Goal: Information Seeking & Learning: Learn about a topic

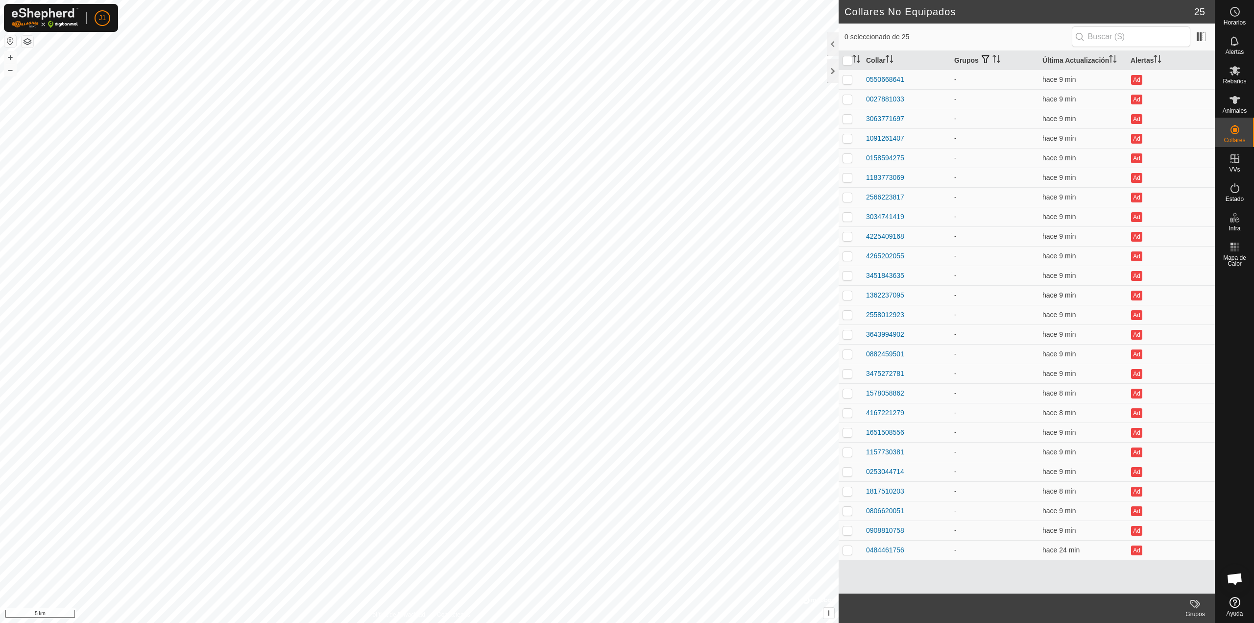
click at [885, 304] on td "1362237095" at bounding box center [906, 295] width 88 height 20
click at [879, 293] on div "1362237095" at bounding box center [885, 295] width 38 height 10
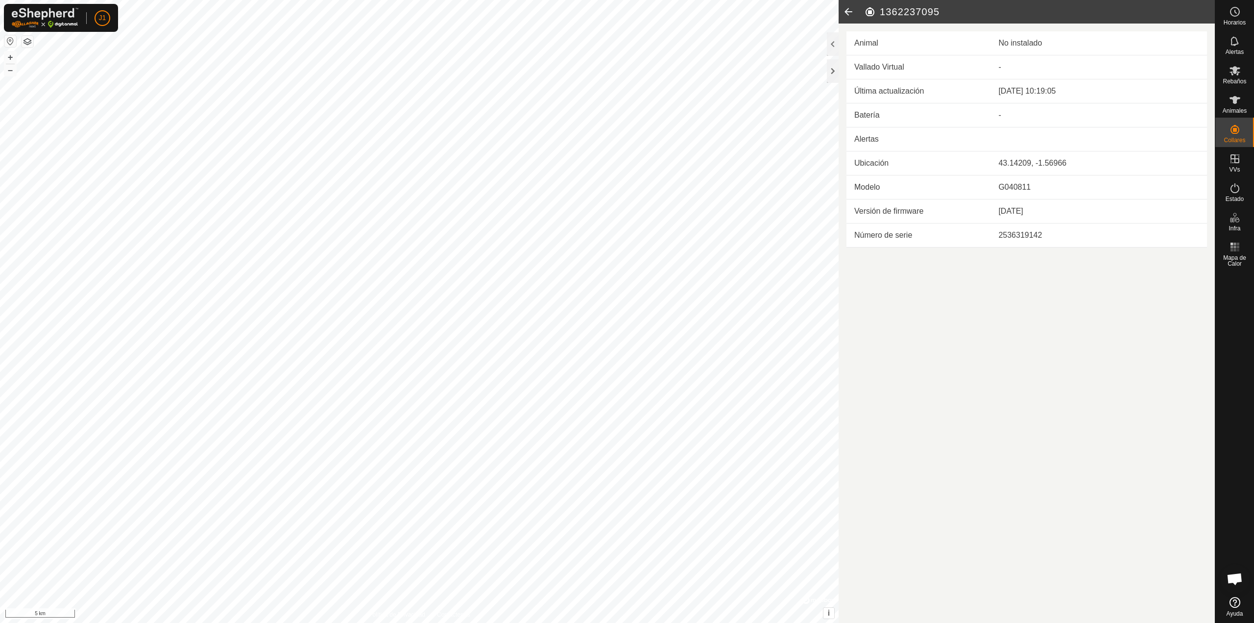
click at [853, 16] on icon at bounding box center [849, 12] width 20 height 24
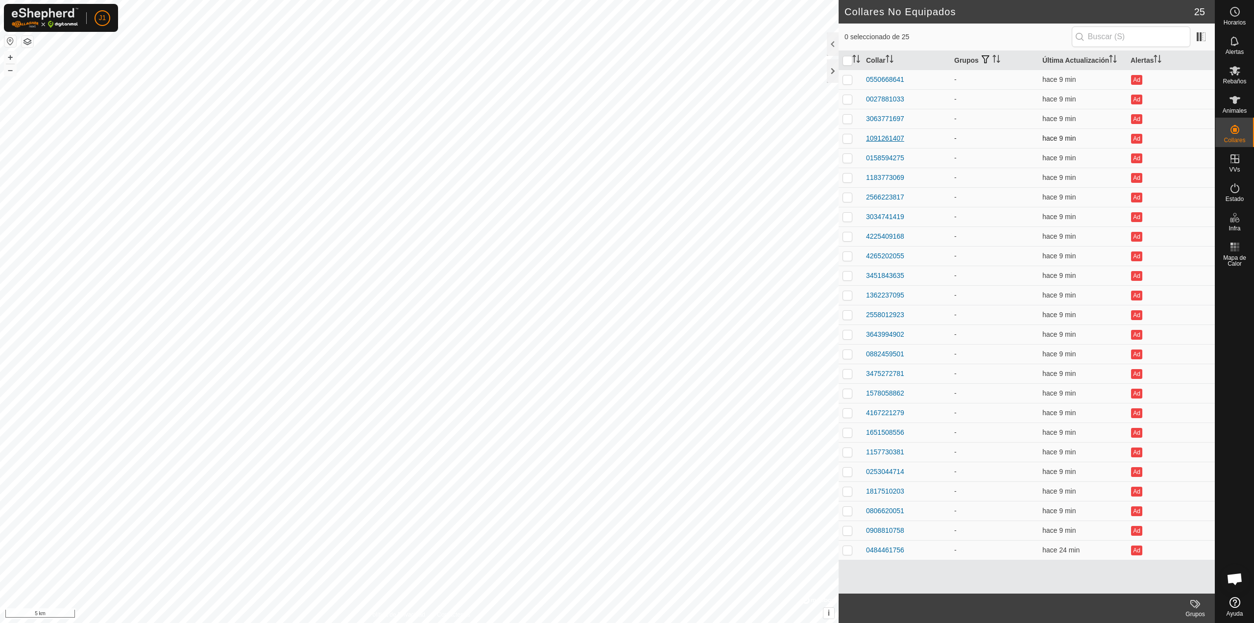
click at [894, 136] on div "1091261407" at bounding box center [885, 138] width 38 height 10
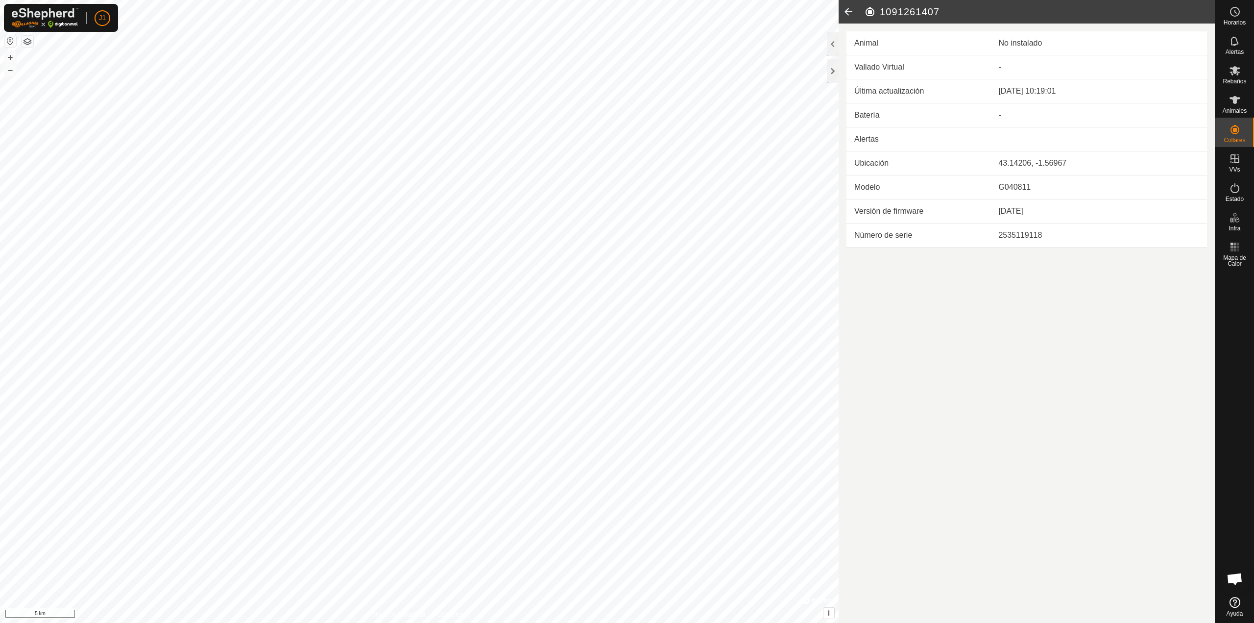
click at [852, 6] on icon at bounding box center [849, 12] width 20 height 24
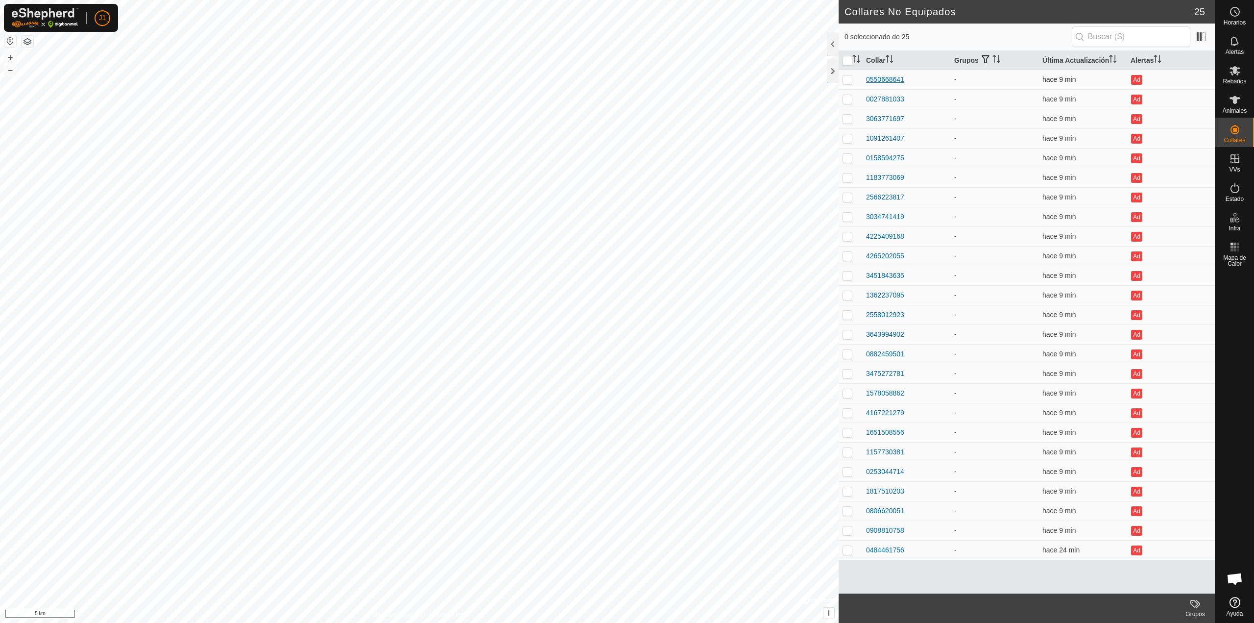
click at [884, 82] on div "0550668641" at bounding box center [885, 79] width 38 height 10
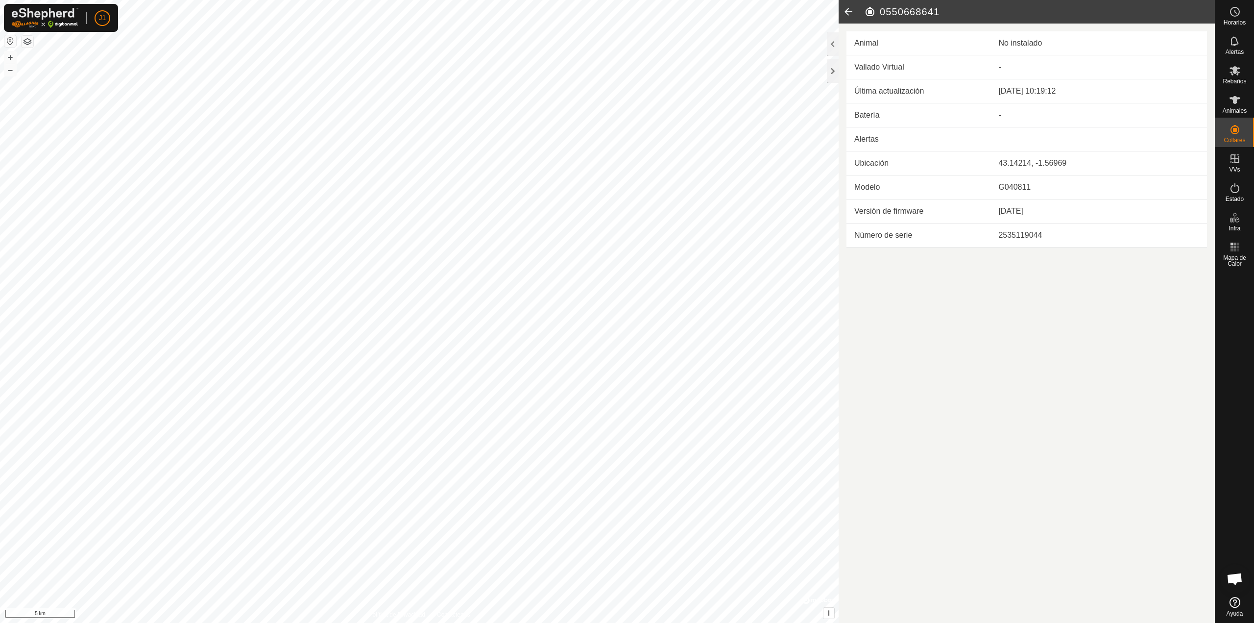
click at [845, 14] on icon at bounding box center [849, 12] width 20 height 24
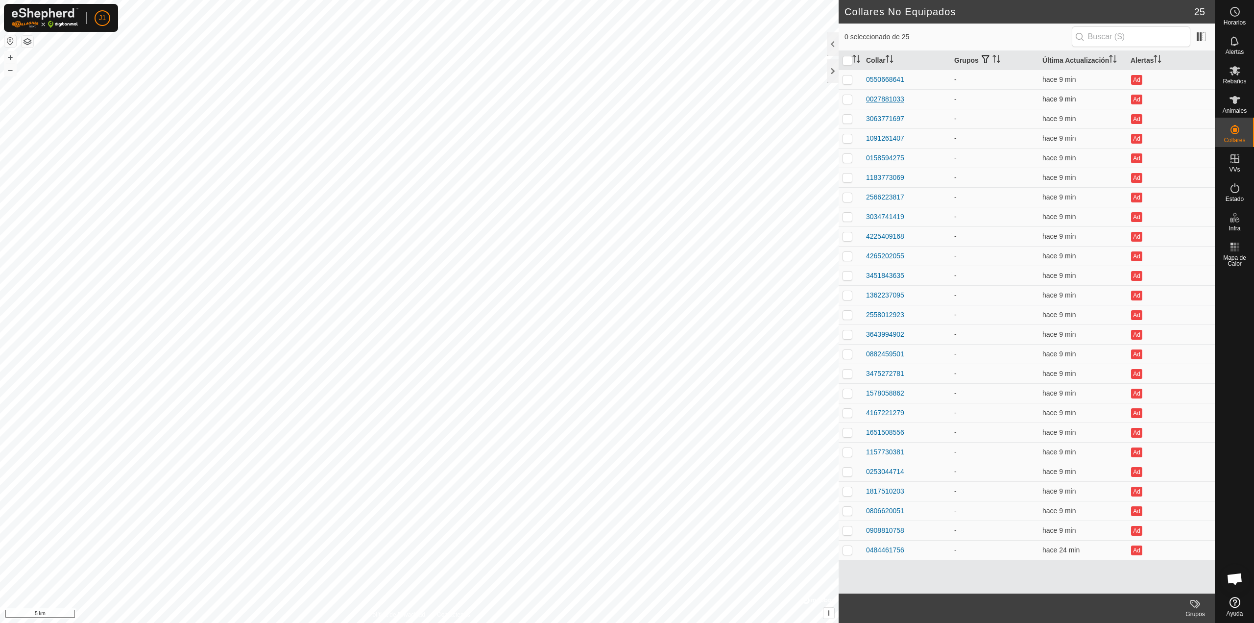
click at [885, 99] on div "0027881033" at bounding box center [885, 99] width 38 height 10
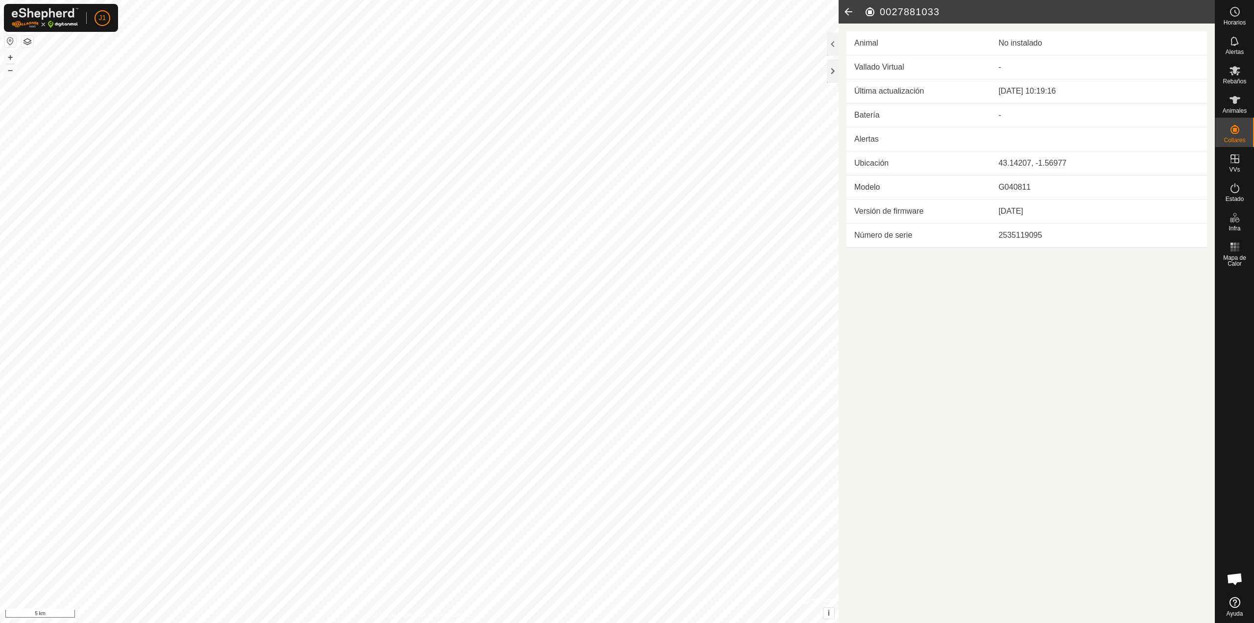
click at [841, 13] on icon at bounding box center [849, 12] width 20 height 24
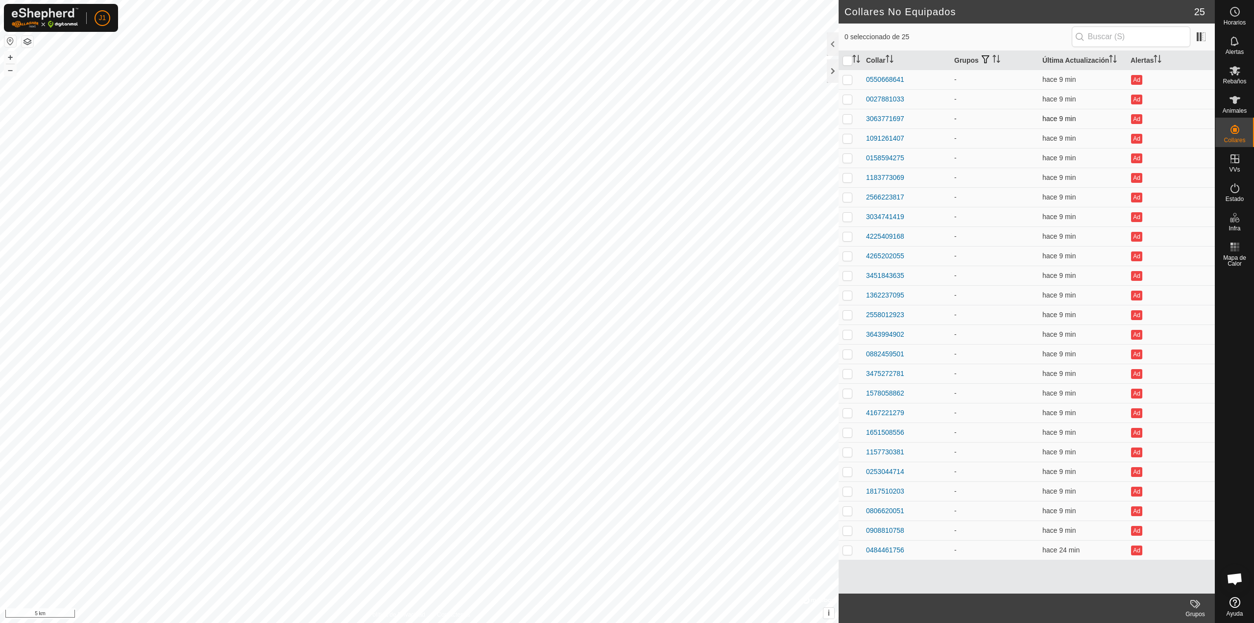
click at [875, 111] on td "3063771697" at bounding box center [906, 119] width 88 height 20
click at [877, 120] on div "3063771697" at bounding box center [885, 119] width 38 height 10
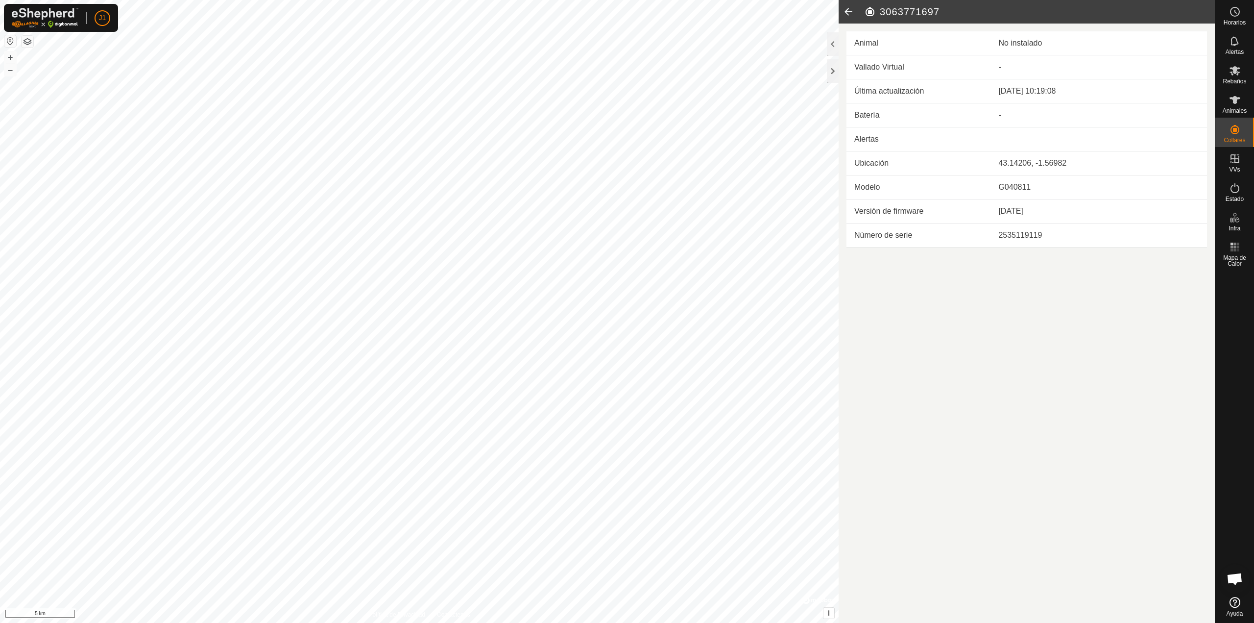
click at [846, 11] on icon at bounding box center [849, 12] width 20 height 24
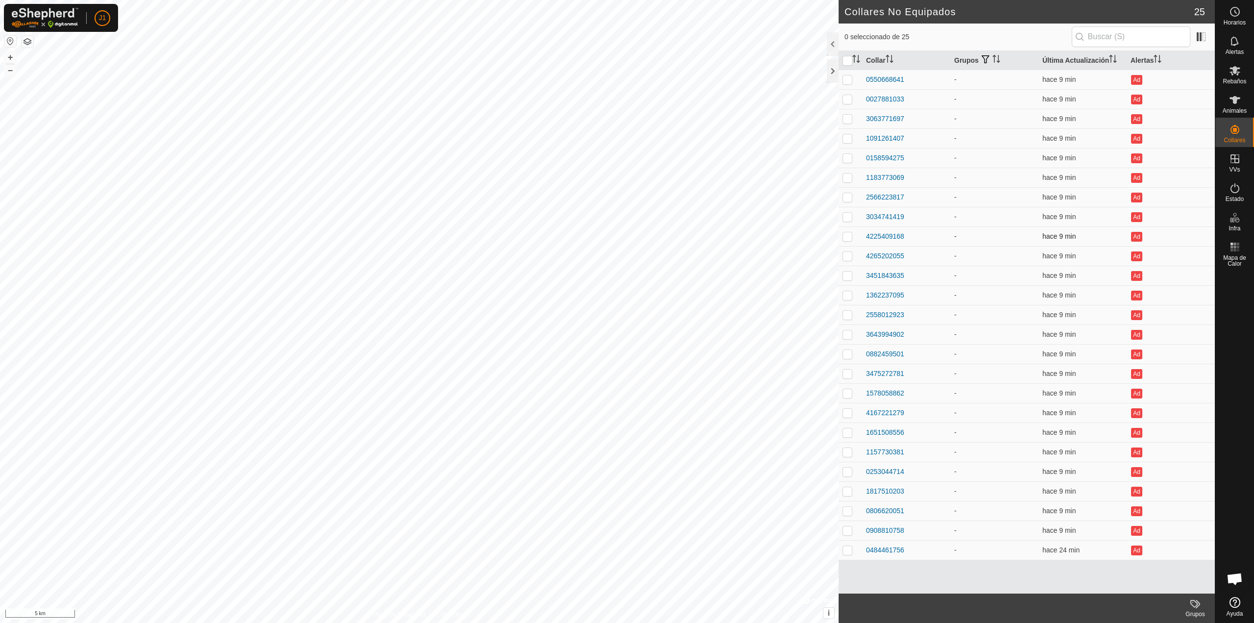
click at [878, 229] on td "4225409168" at bounding box center [906, 236] width 88 height 20
click at [881, 224] on td "3034741419" at bounding box center [906, 217] width 88 height 20
click at [882, 218] on div "3034741419" at bounding box center [885, 217] width 38 height 10
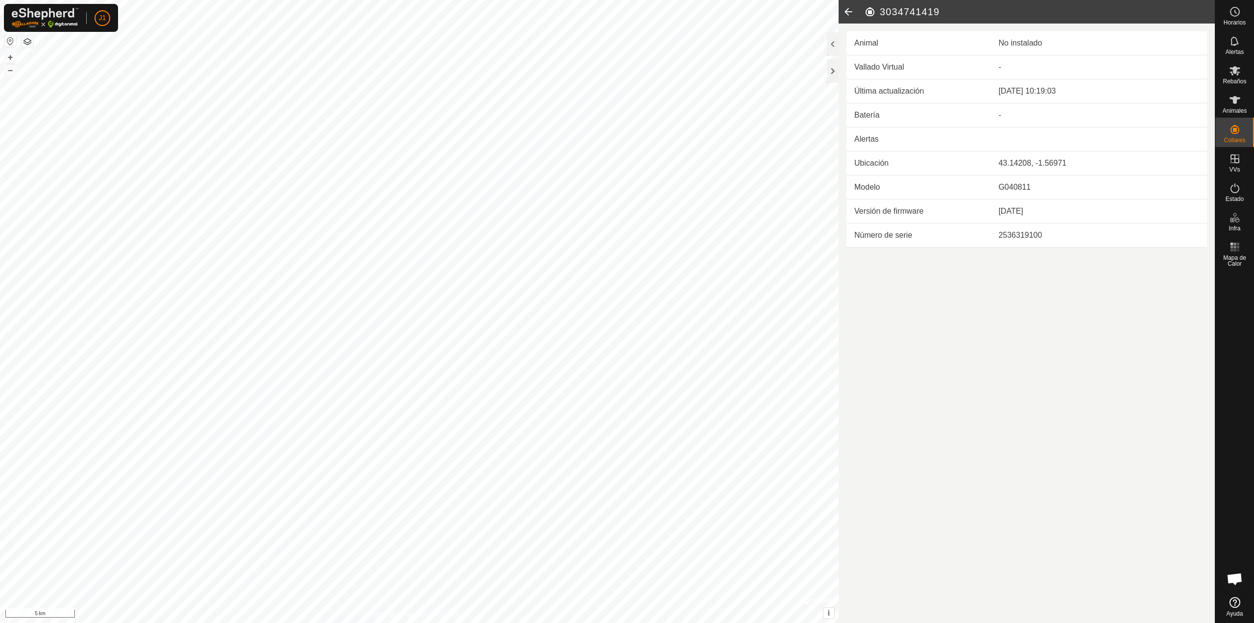
click at [852, 4] on icon at bounding box center [849, 12] width 20 height 24
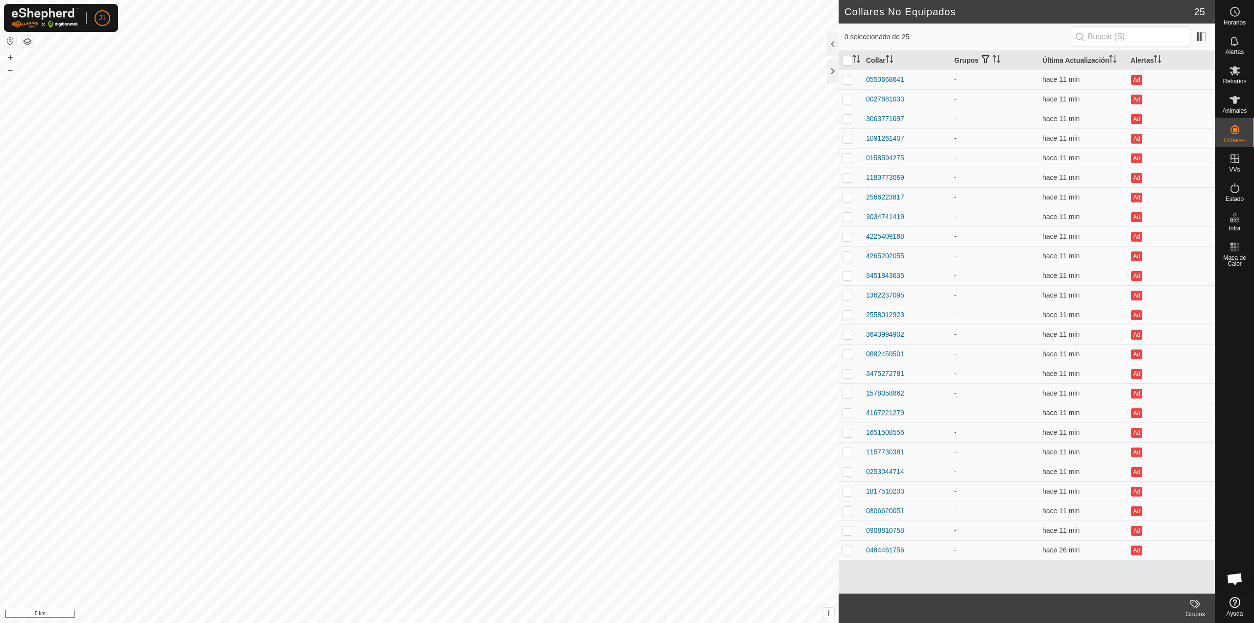
click at [869, 411] on div "4167221279" at bounding box center [885, 413] width 38 height 10
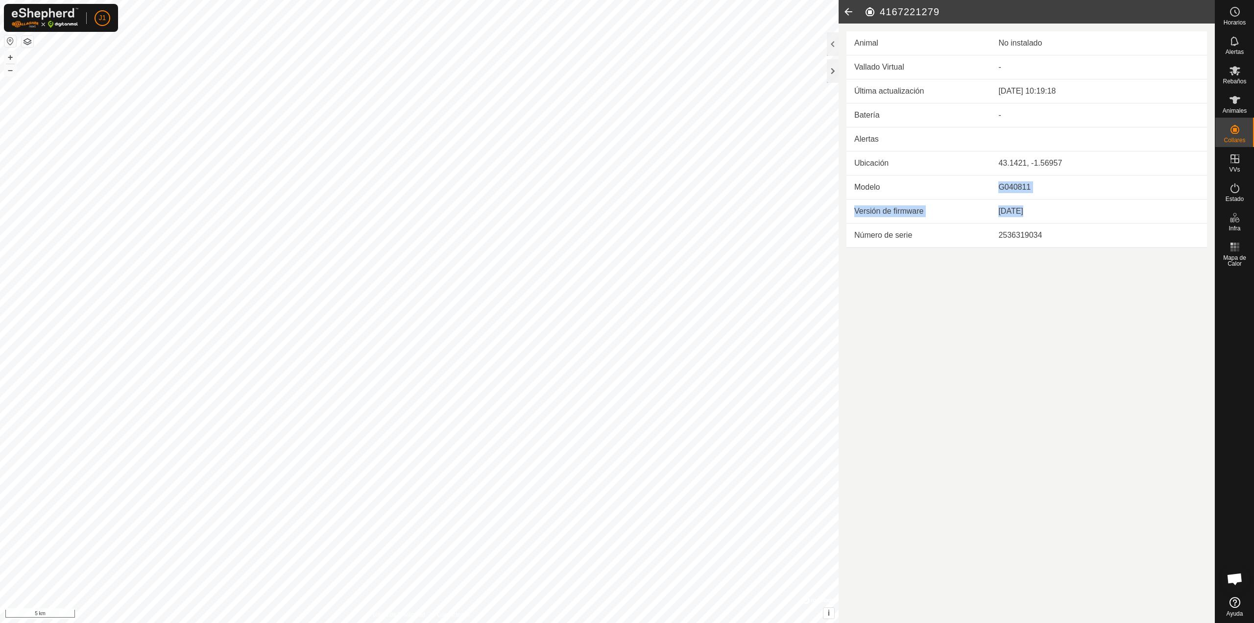
drag, startPoint x: 1038, startPoint y: 197, endPoint x: 1100, endPoint y: 205, distance: 62.7
click at [1093, 204] on tbody "Última actualización [DATE] 10:19:18 Batería - Alertas Ubicación 43.1421, -1.56…" at bounding box center [1027, 163] width 361 height 168
click at [849, 12] on icon at bounding box center [849, 12] width 20 height 24
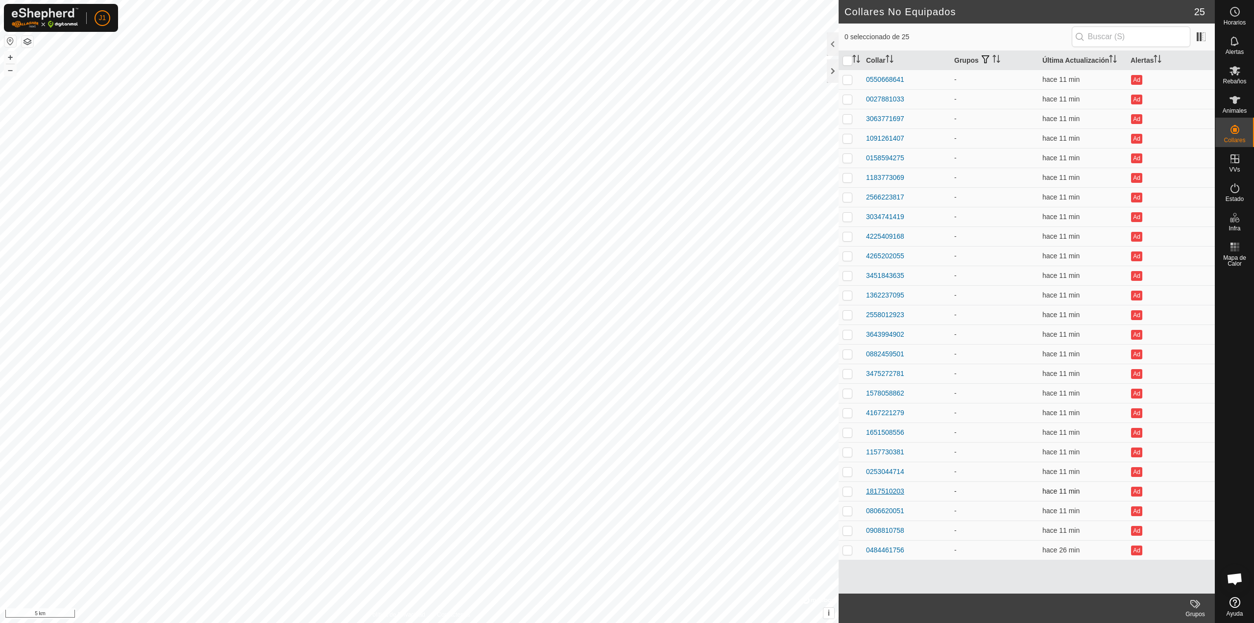
click at [889, 492] on div "1817510203" at bounding box center [885, 491] width 38 height 10
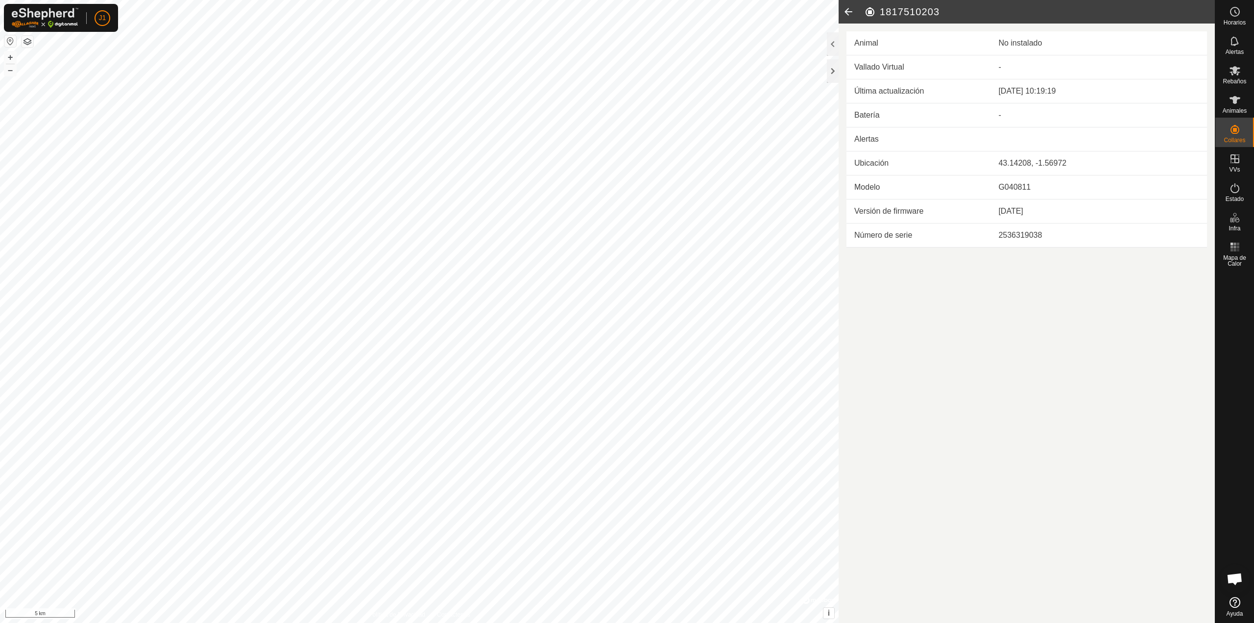
click at [848, 12] on icon at bounding box center [849, 12] width 20 height 24
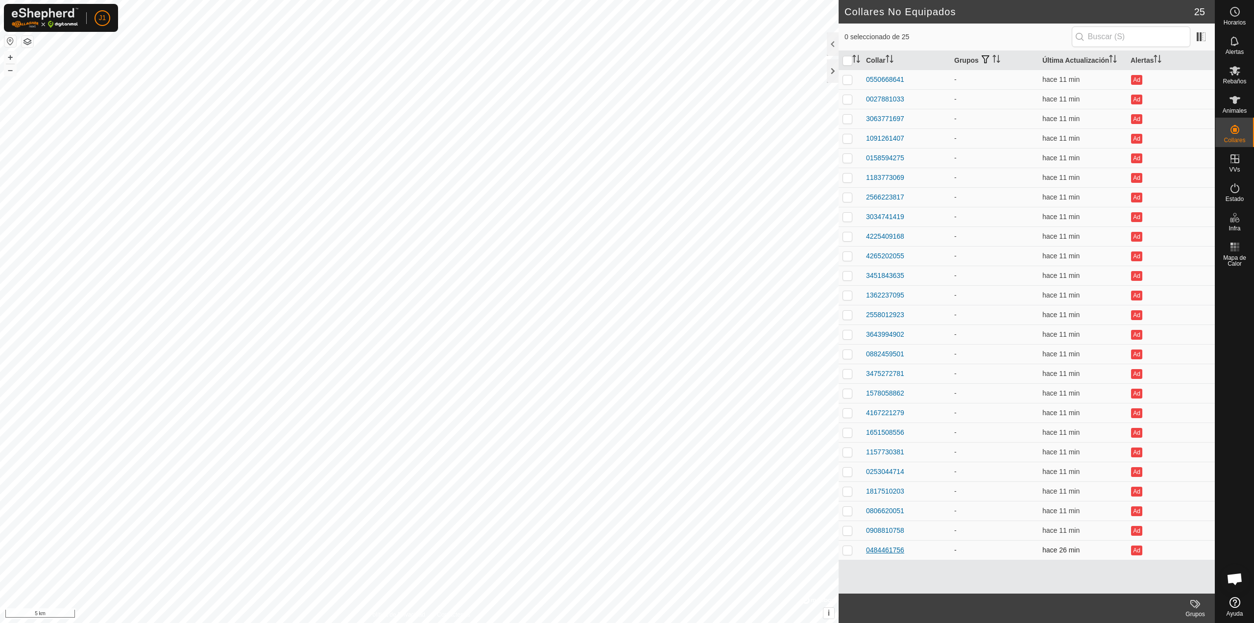
click at [891, 546] on div "0484461756" at bounding box center [885, 550] width 38 height 10
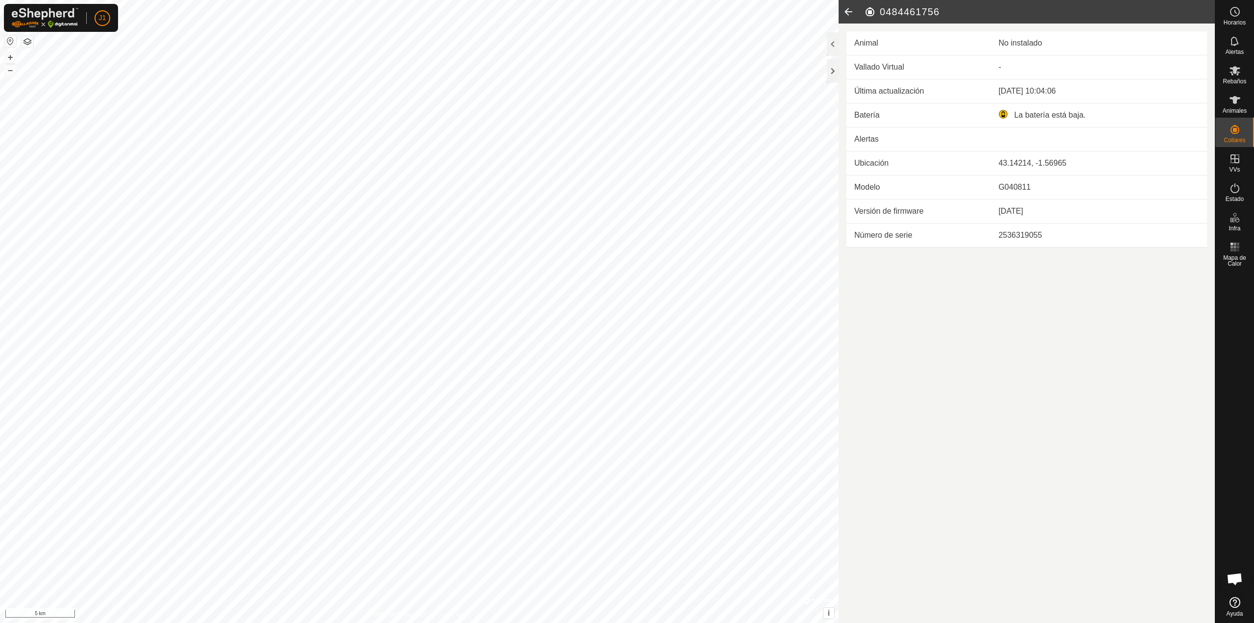
click at [847, 13] on icon at bounding box center [849, 12] width 20 height 24
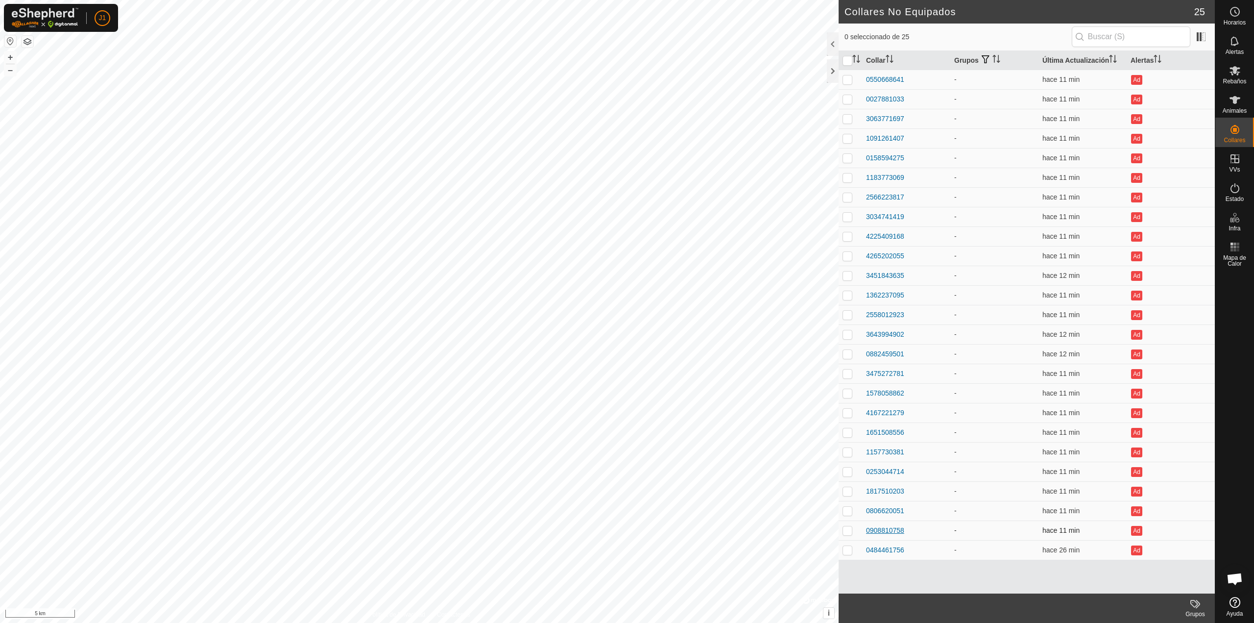
click at [895, 534] on div "0908810758" at bounding box center [885, 530] width 38 height 10
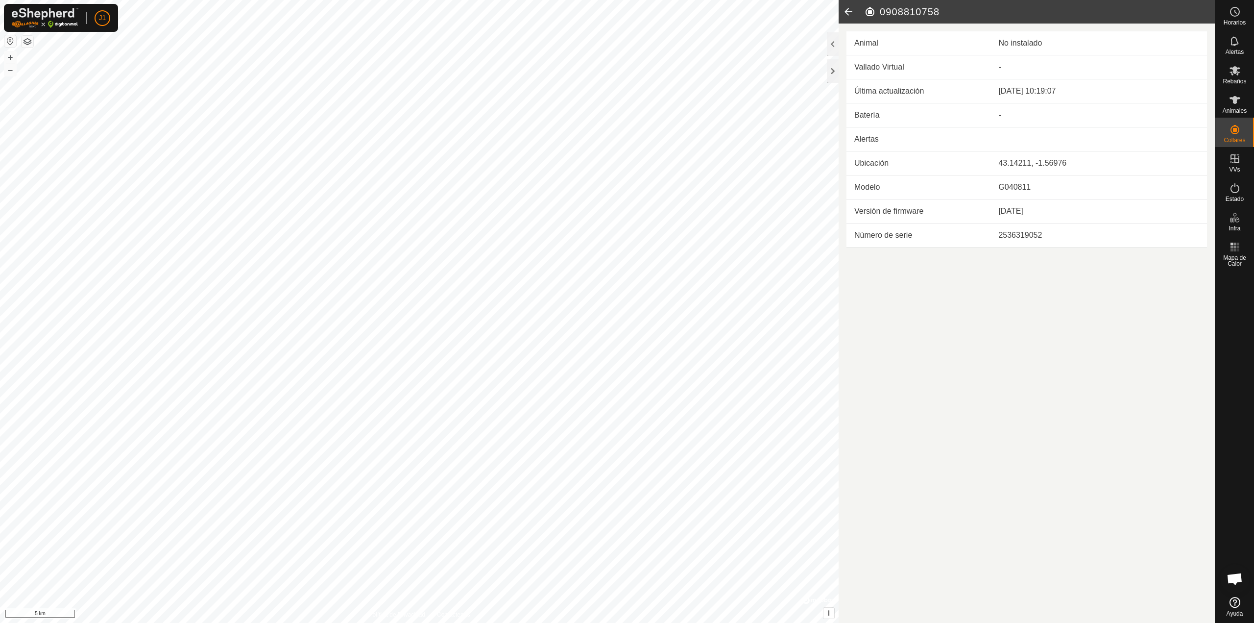
click at [853, 9] on icon at bounding box center [849, 12] width 20 height 24
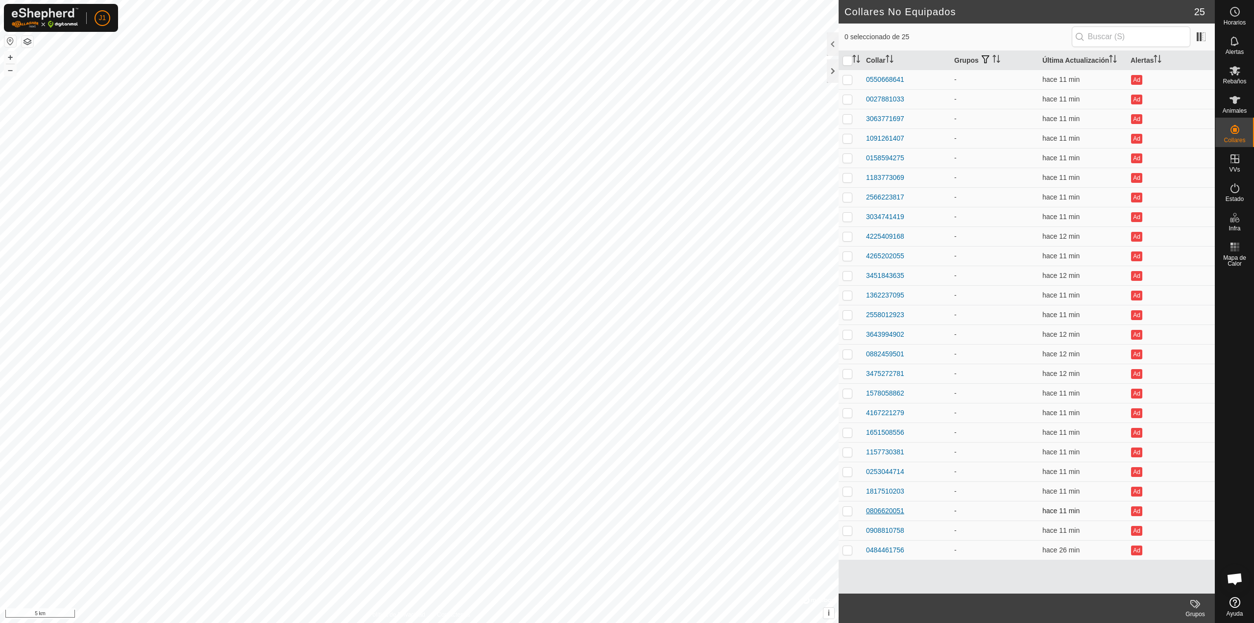
click at [872, 511] on div "0806620051" at bounding box center [885, 511] width 38 height 10
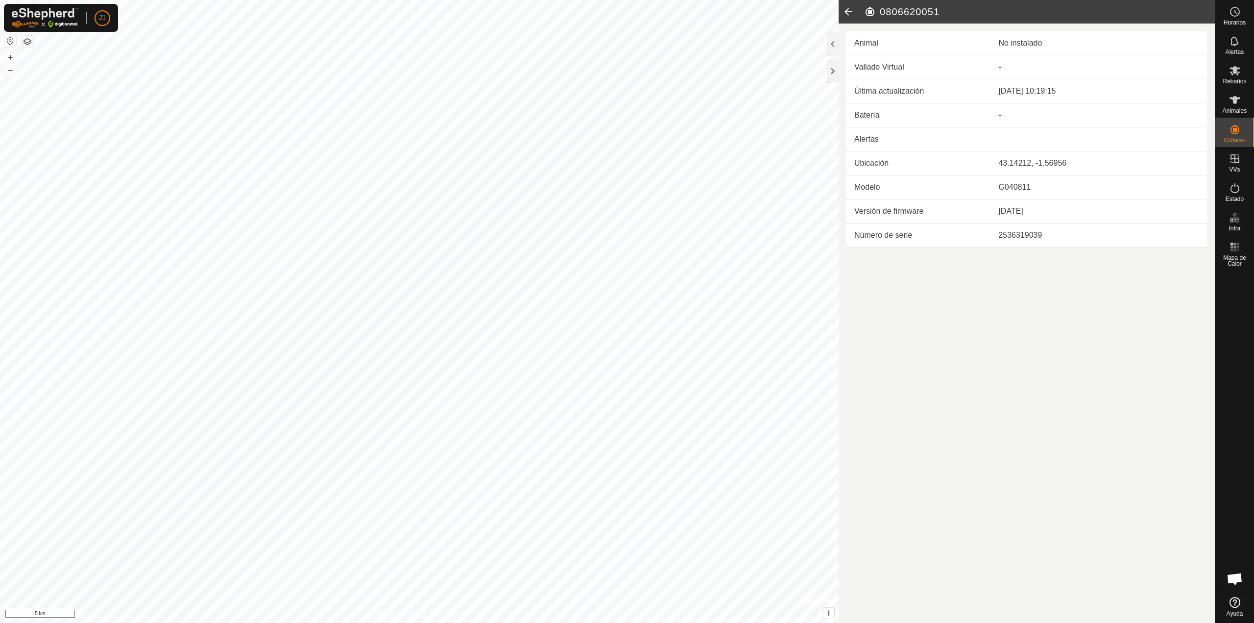
click at [849, 2] on icon at bounding box center [849, 12] width 20 height 24
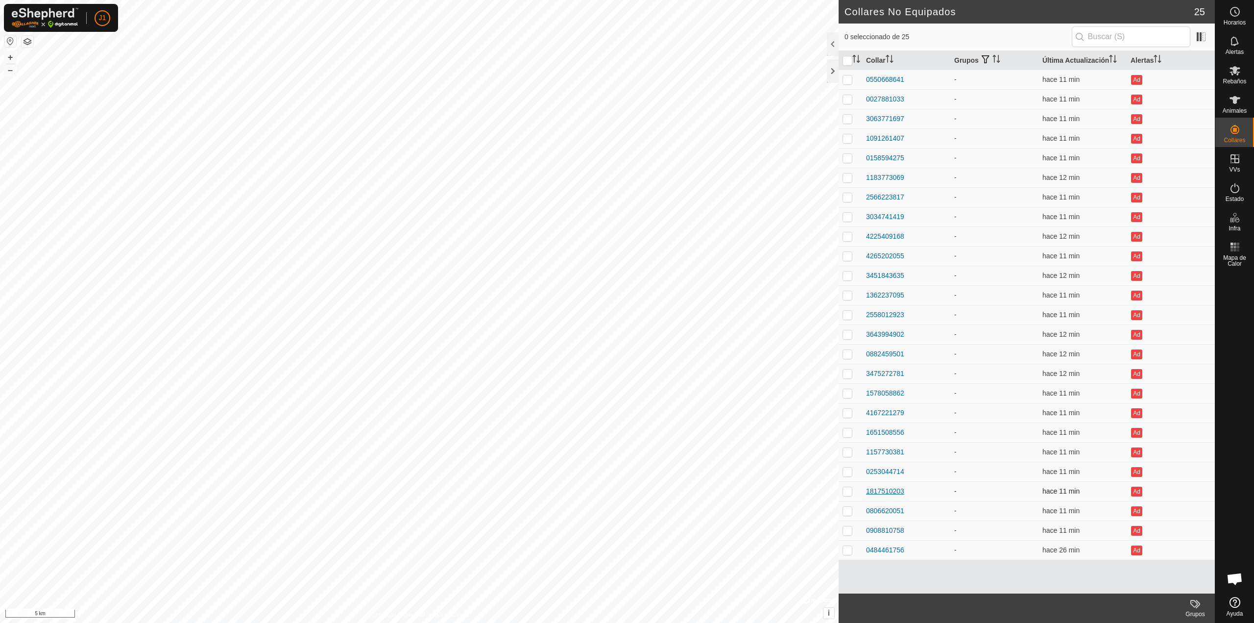
click at [884, 492] on div "1817510203" at bounding box center [885, 491] width 38 height 10
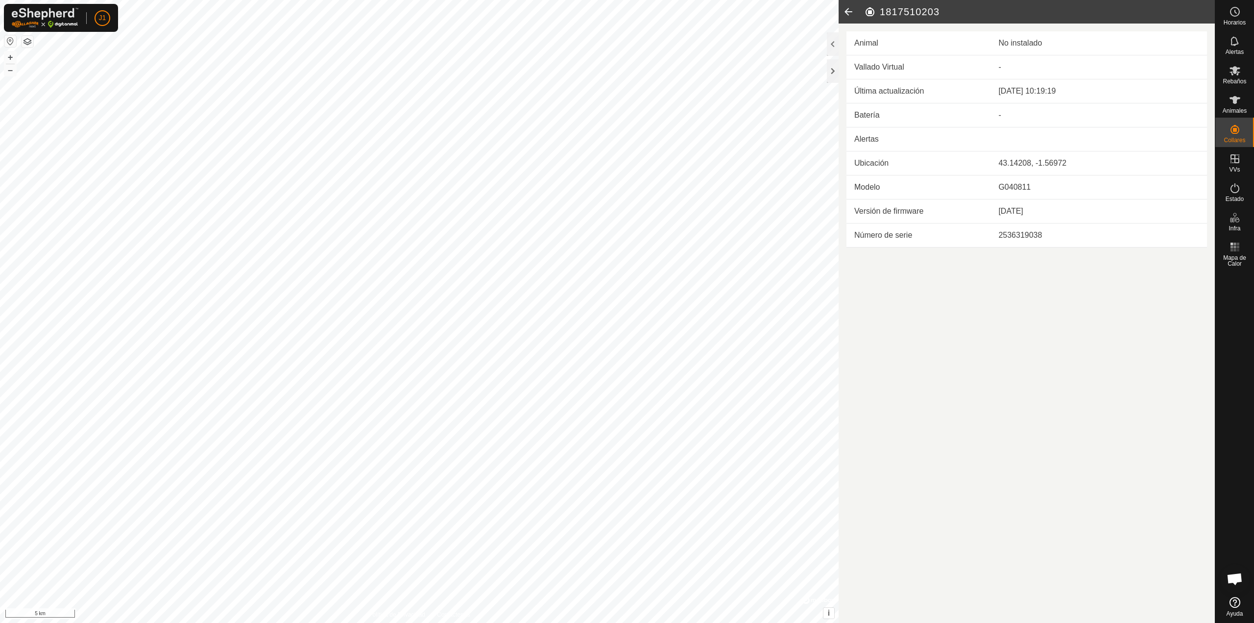
click at [846, 14] on icon at bounding box center [849, 12] width 20 height 24
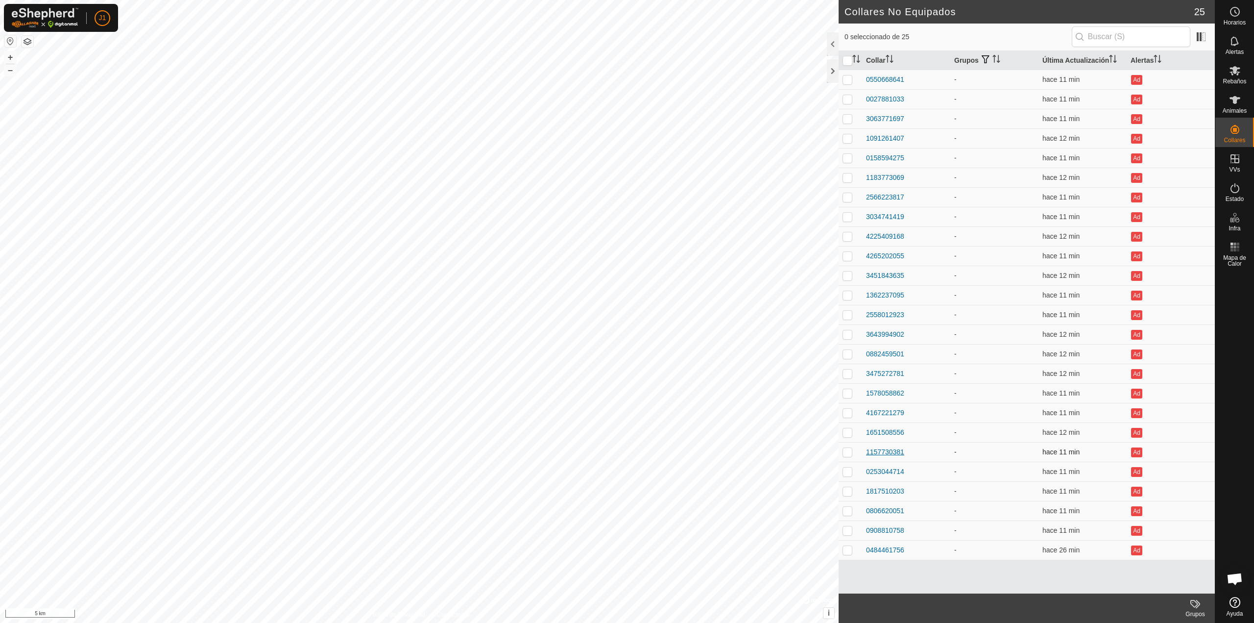
click at [876, 453] on div "1157730381" at bounding box center [885, 452] width 38 height 10
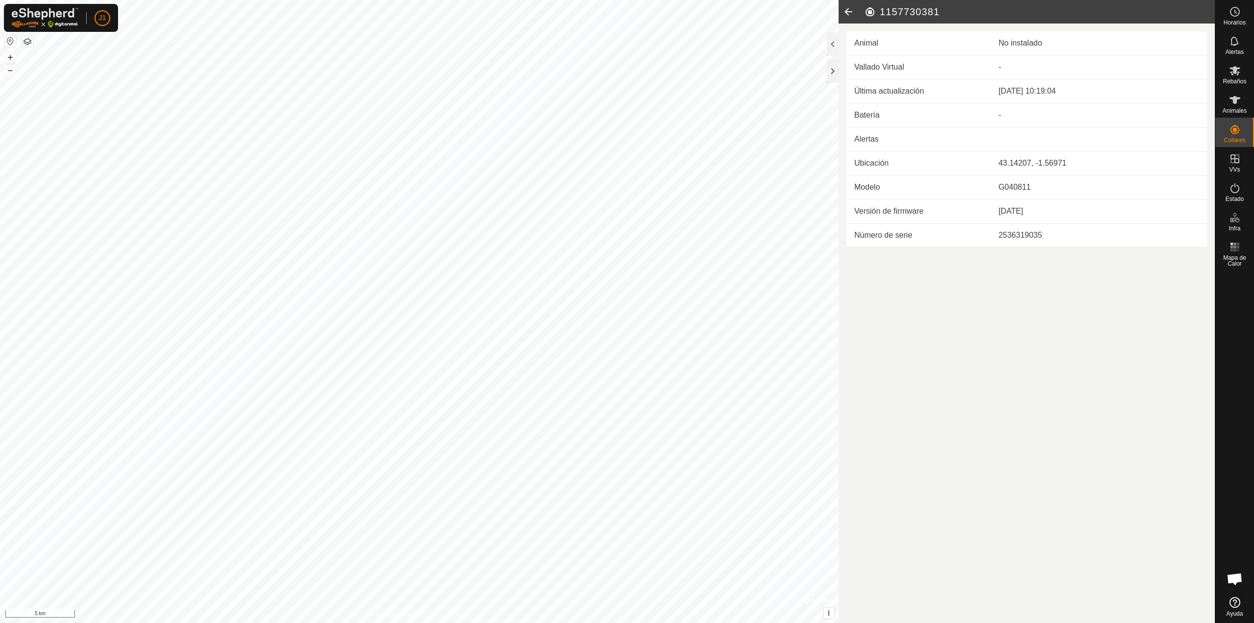
click at [842, 14] on icon at bounding box center [849, 12] width 20 height 24
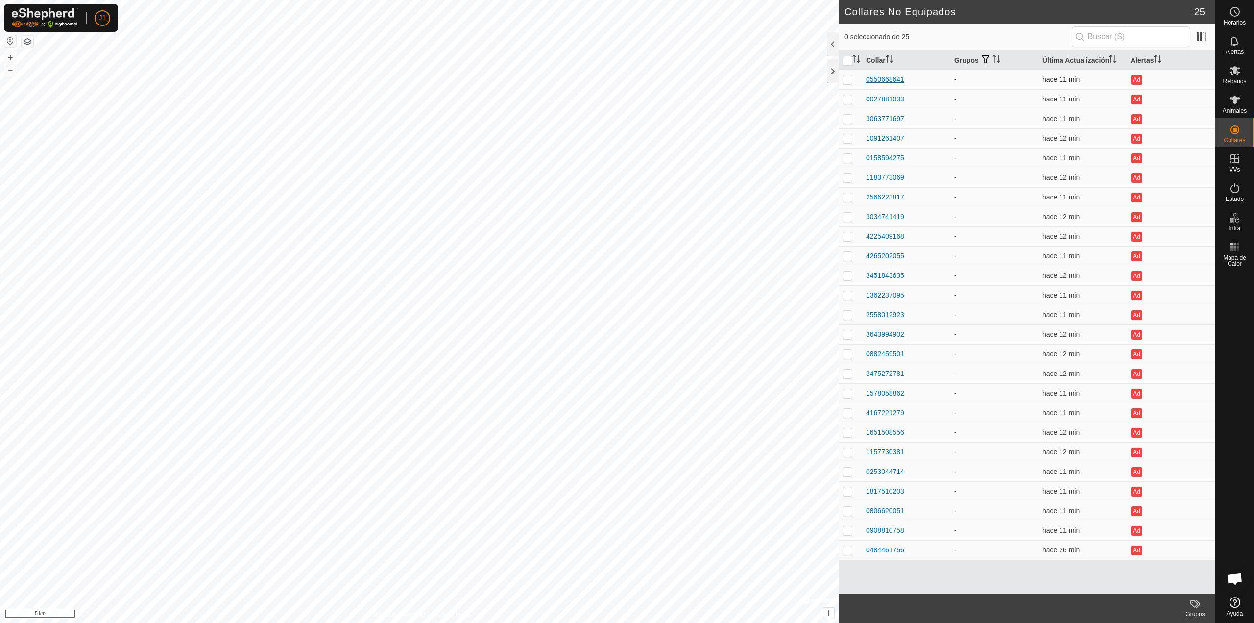
click at [888, 80] on div "0550668641" at bounding box center [885, 79] width 38 height 10
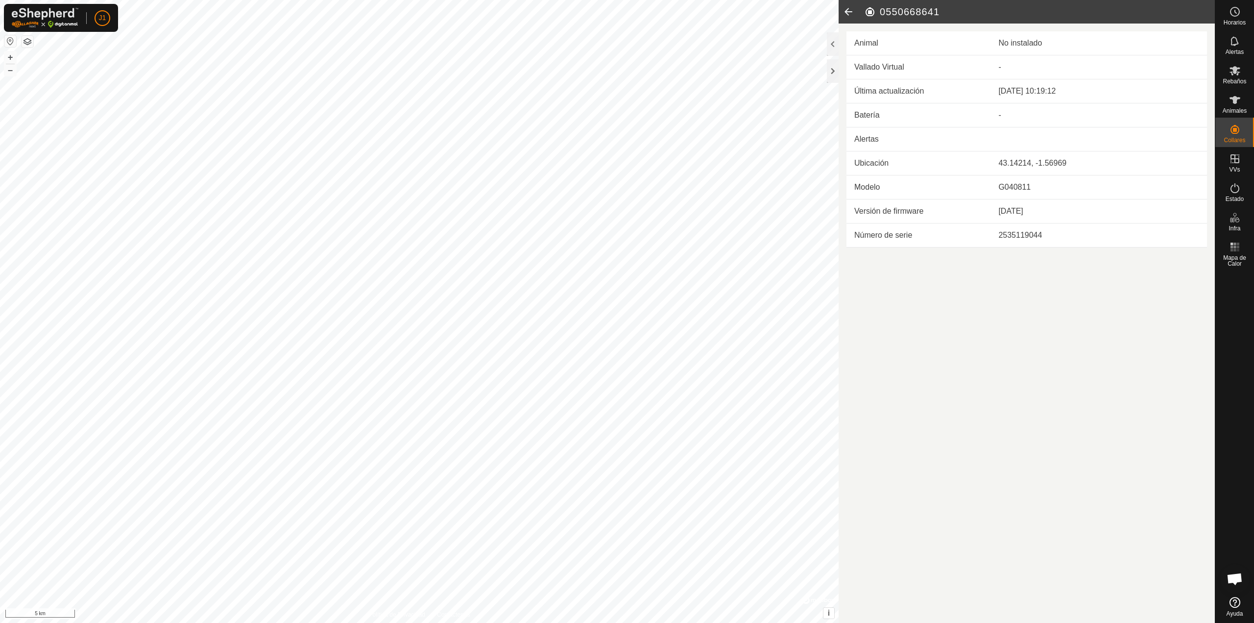
click at [848, 11] on icon at bounding box center [849, 12] width 20 height 24
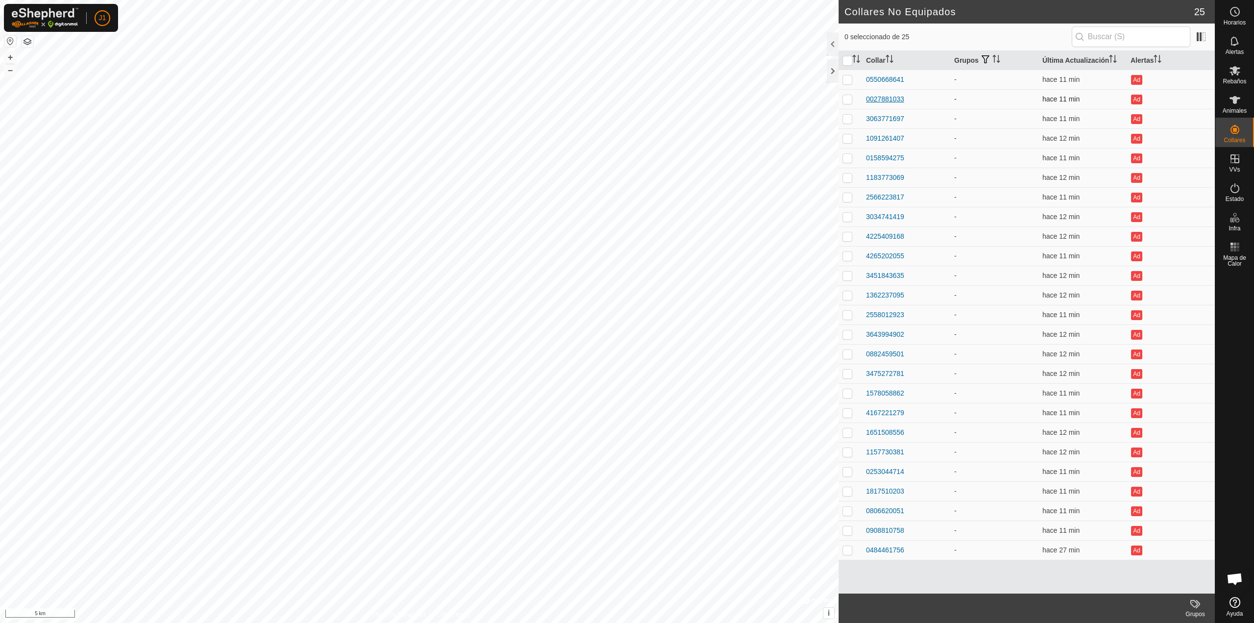
drag, startPoint x: 863, startPoint y: 94, endPoint x: 871, endPoint y: 100, distance: 9.4
click at [864, 94] on td "0027881033" at bounding box center [906, 99] width 88 height 20
click at [878, 103] on div "0027881033" at bounding box center [885, 99] width 38 height 10
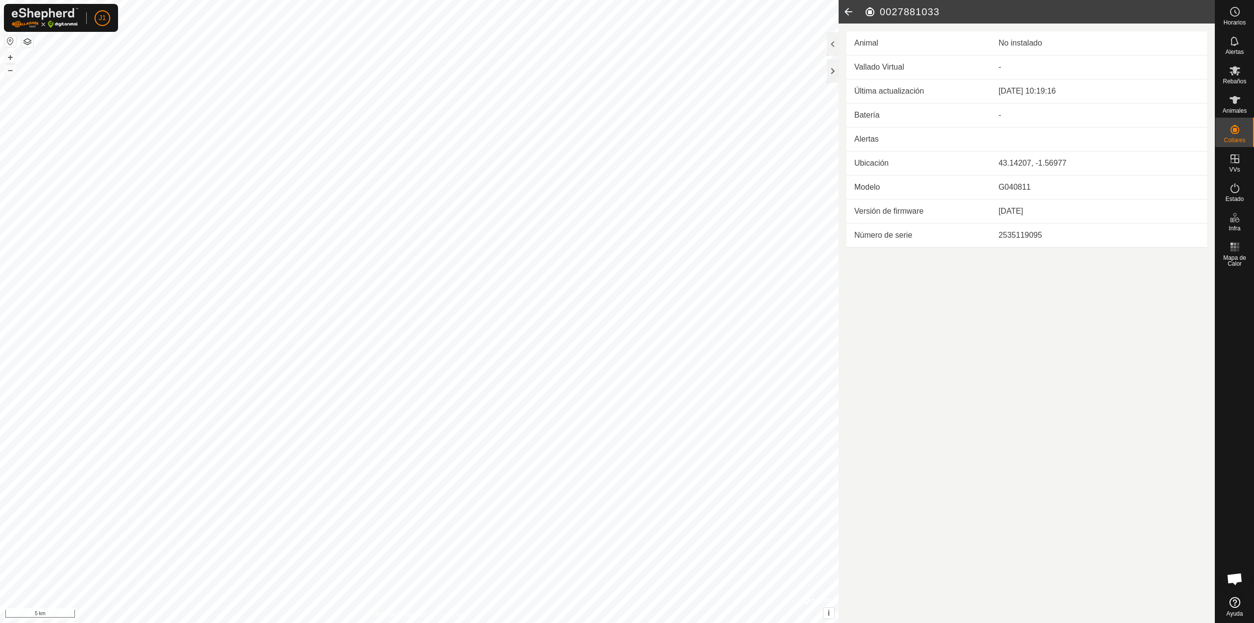
click at [849, 20] on icon at bounding box center [849, 12] width 20 height 24
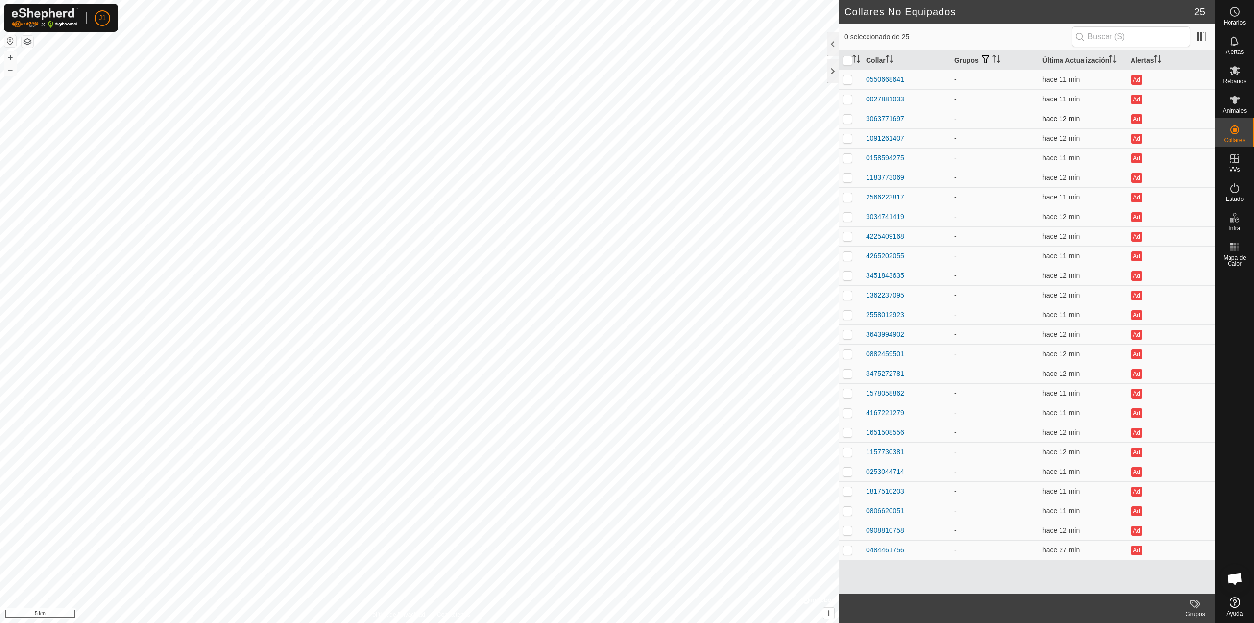
click at [888, 118] on div "3063771697" at bounding box center [885, 119] width 38 height 10
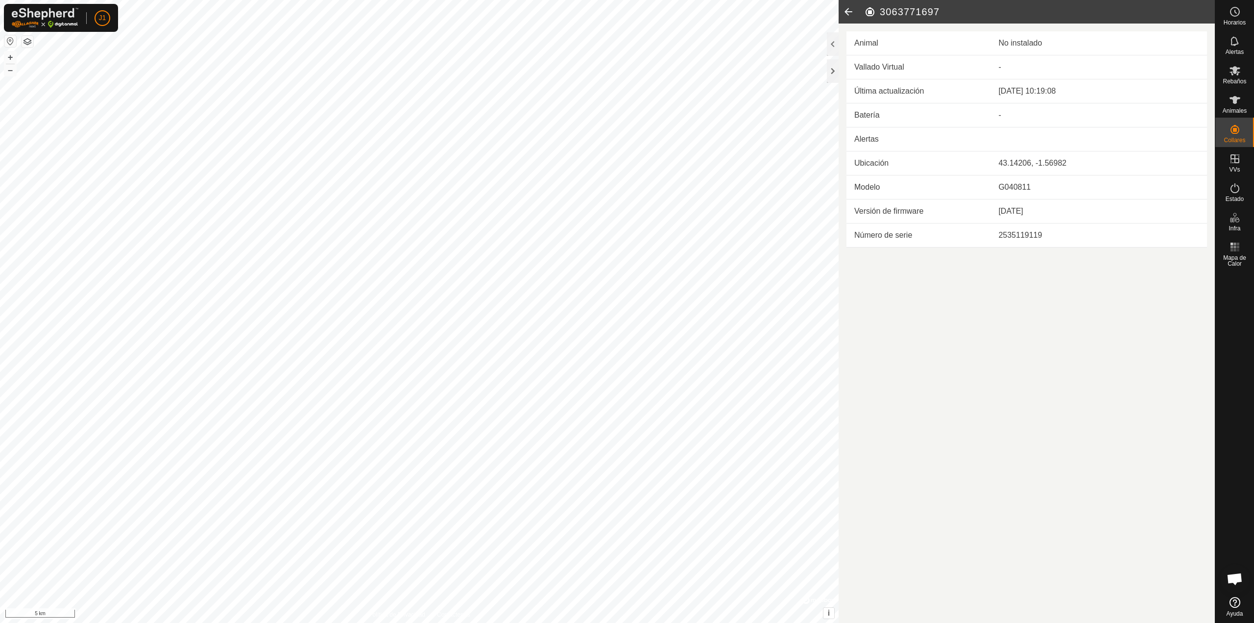
click at [850, 12] on icon at bounding box center [849, 12] width 20 height 24
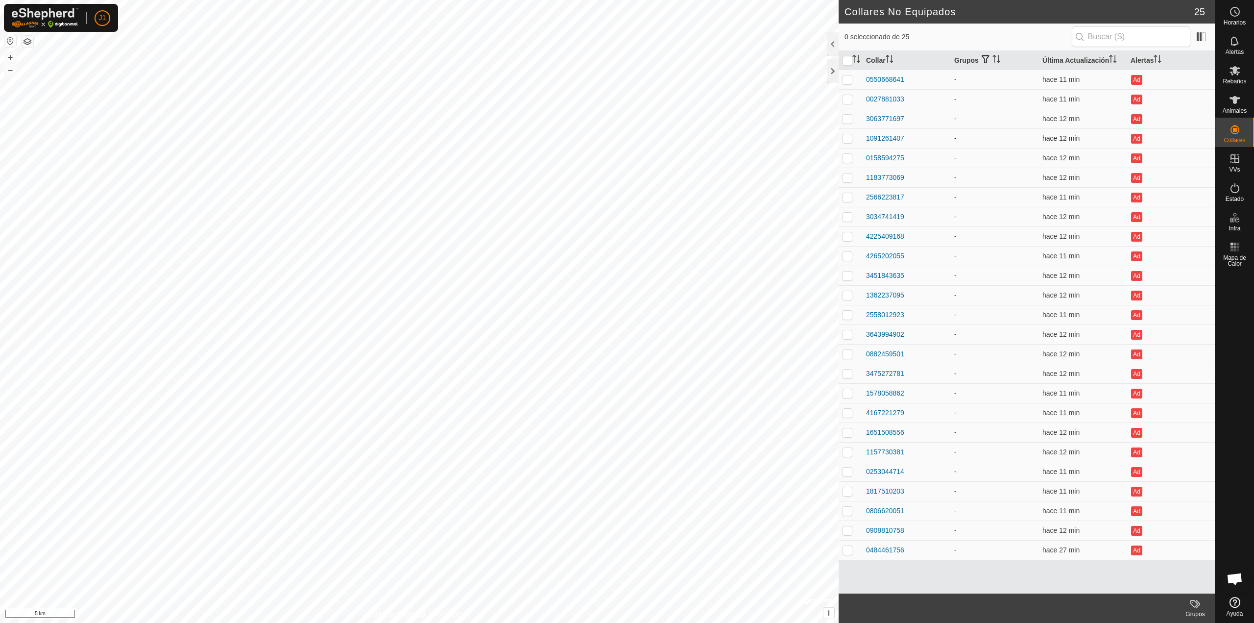
click at [879, 145] on td "1091261407" at bounding box center [906, 138] width 88 height 20
click at [878, 135] on div "1091261407" at bounding box center [885, 138] width 38 height 10
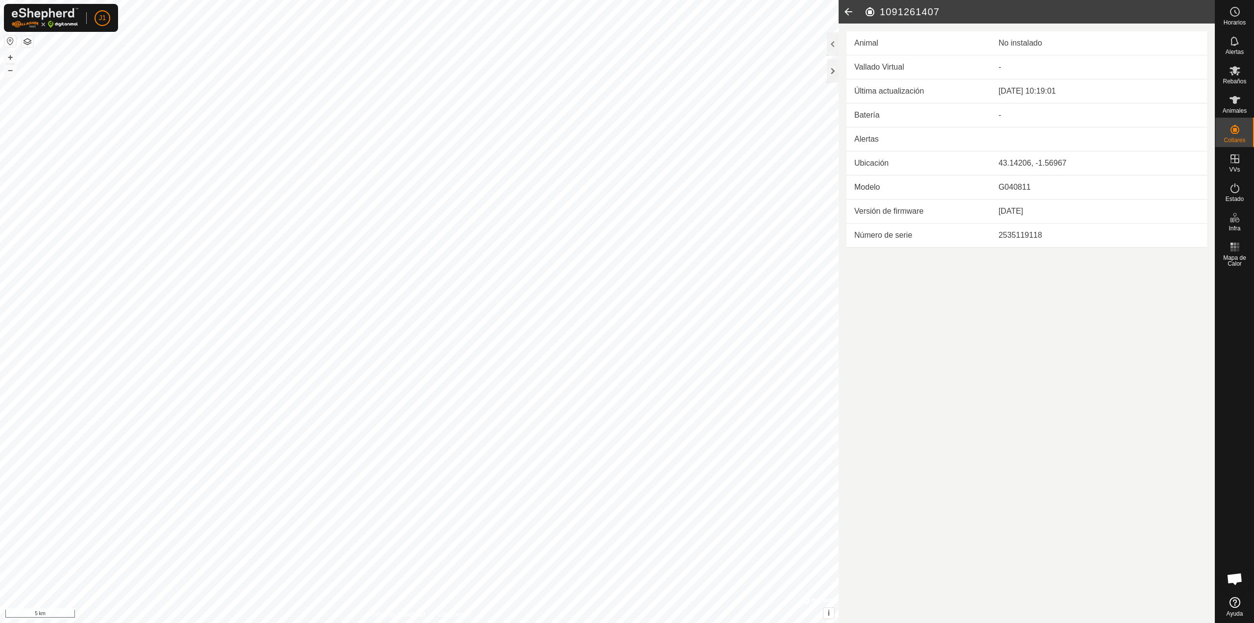
click at [844, 13] on icon at bounding box center [849, 12] width 20 height 24
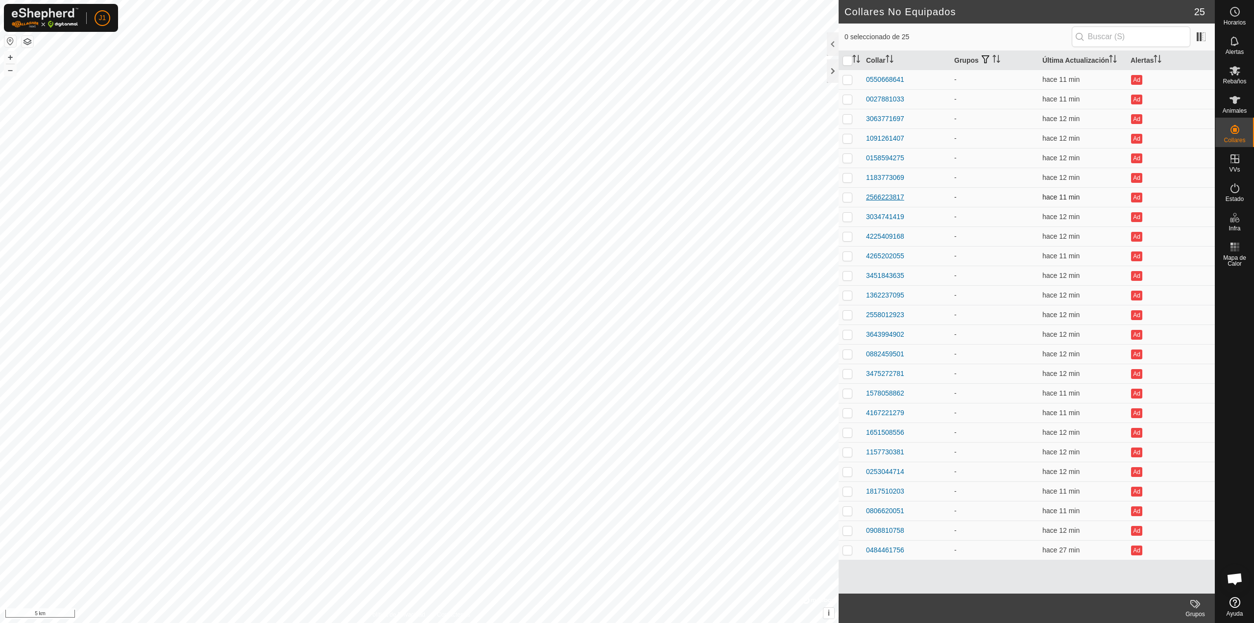
click at [881, 198] on div "2566223817" at bounding box center [885, 197] width 38 height 10
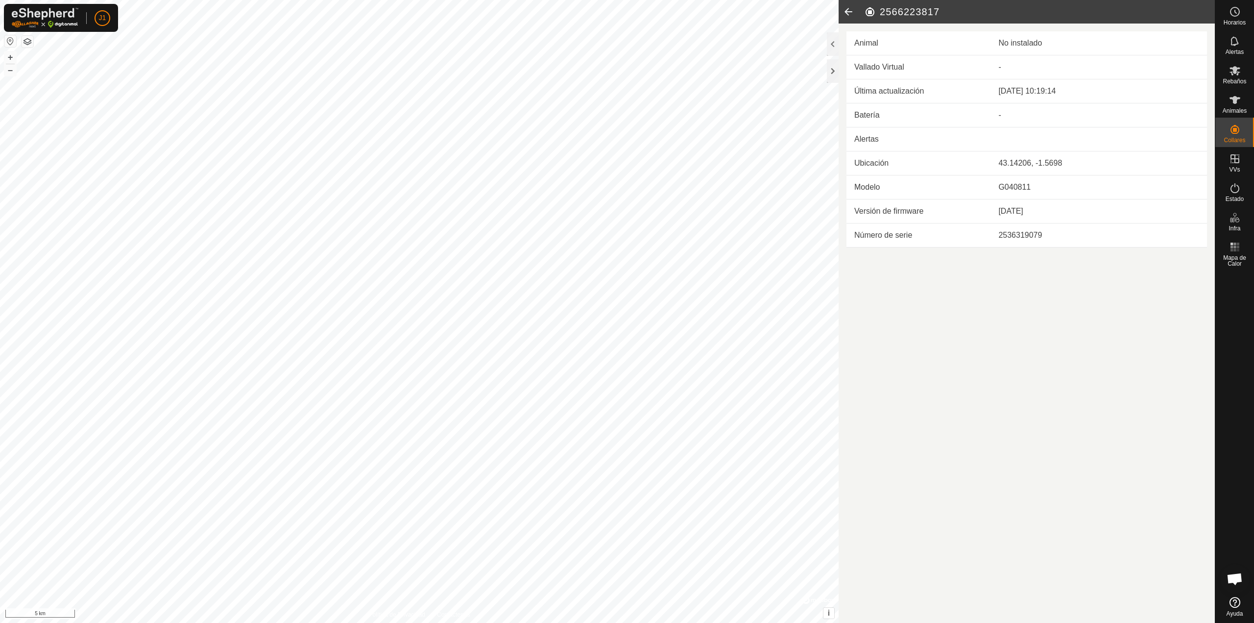
click at [854, 15] on icon at bounding box center [849, 12] width 20 height 24
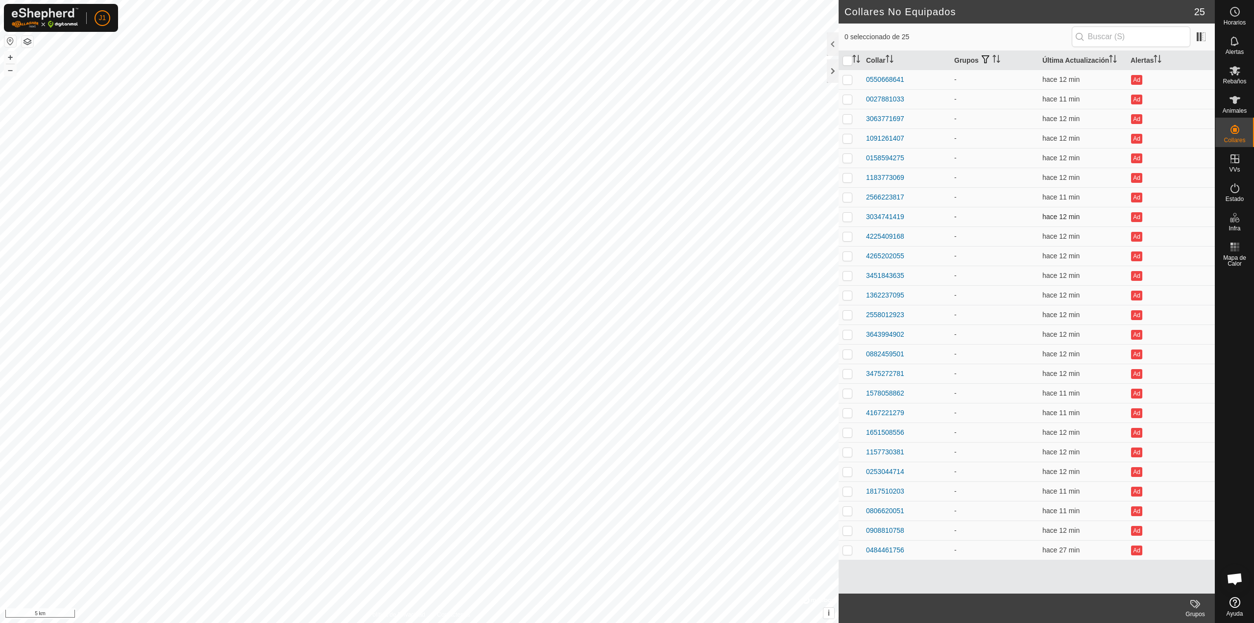
click at [889, 223] on td "3034741419" at bounding box center [906, 217] width 88 height 20
click at [885, 219] on div "3034741419" at bounding box center [885, 217] width 38 height 10
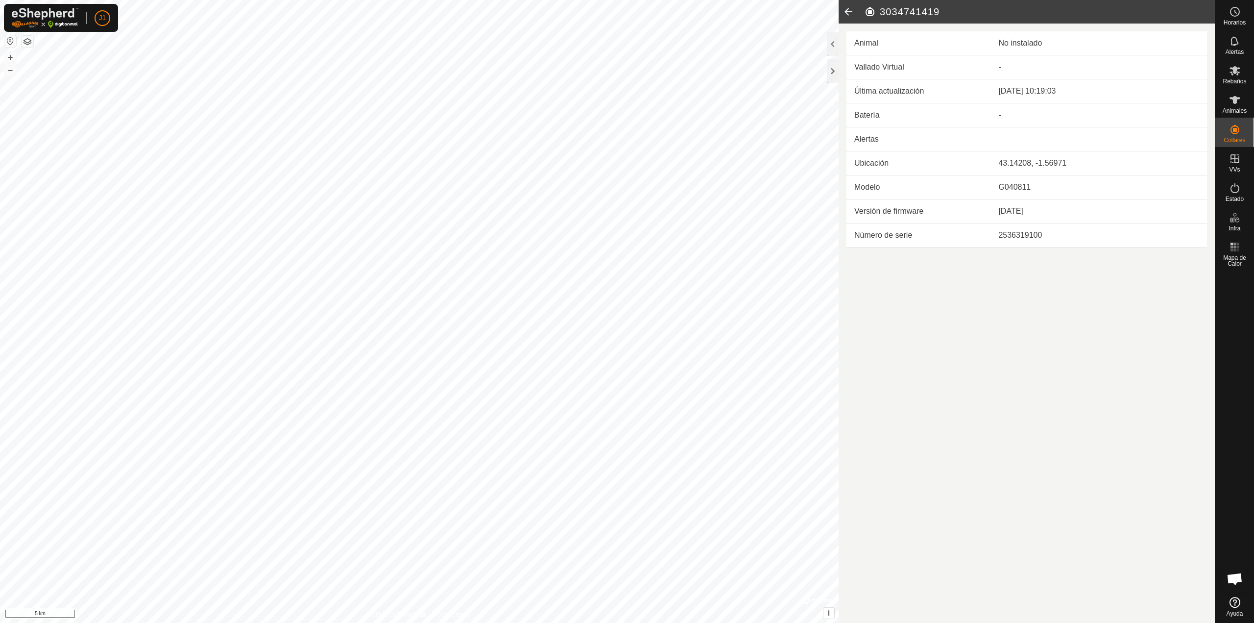
click at [851, 21] on icon at bounding box center [849, 12] width 20 height 24
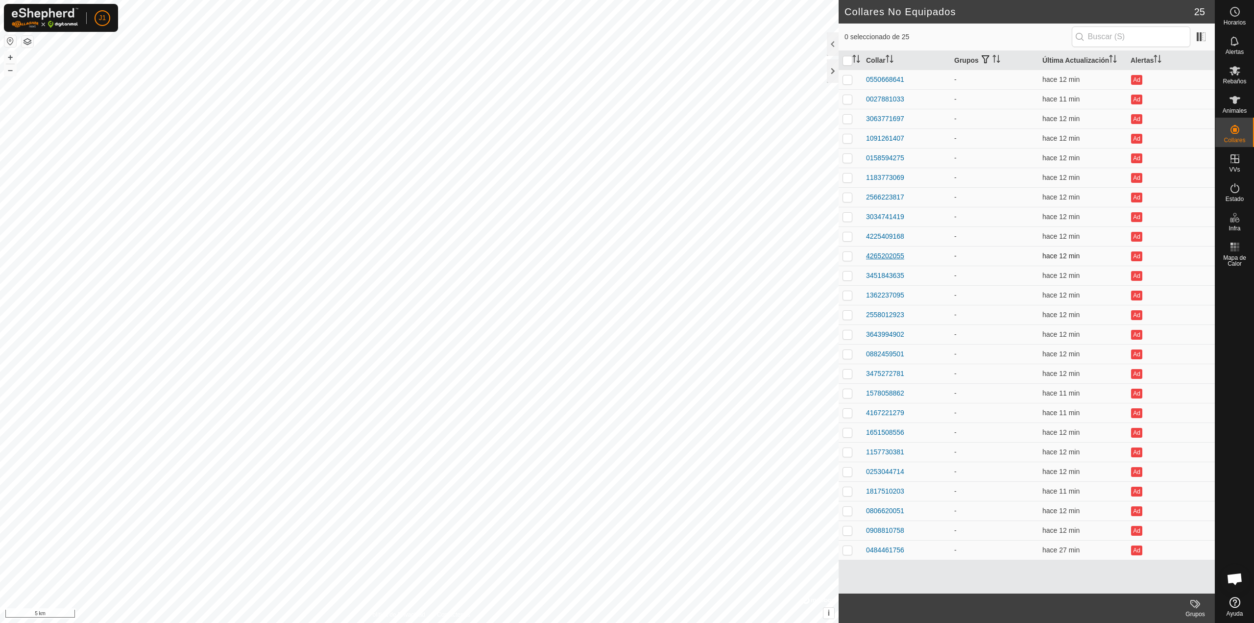
click at [889, 252] on div "4265202055" at bounding box center [885, 256] width 38 height 10
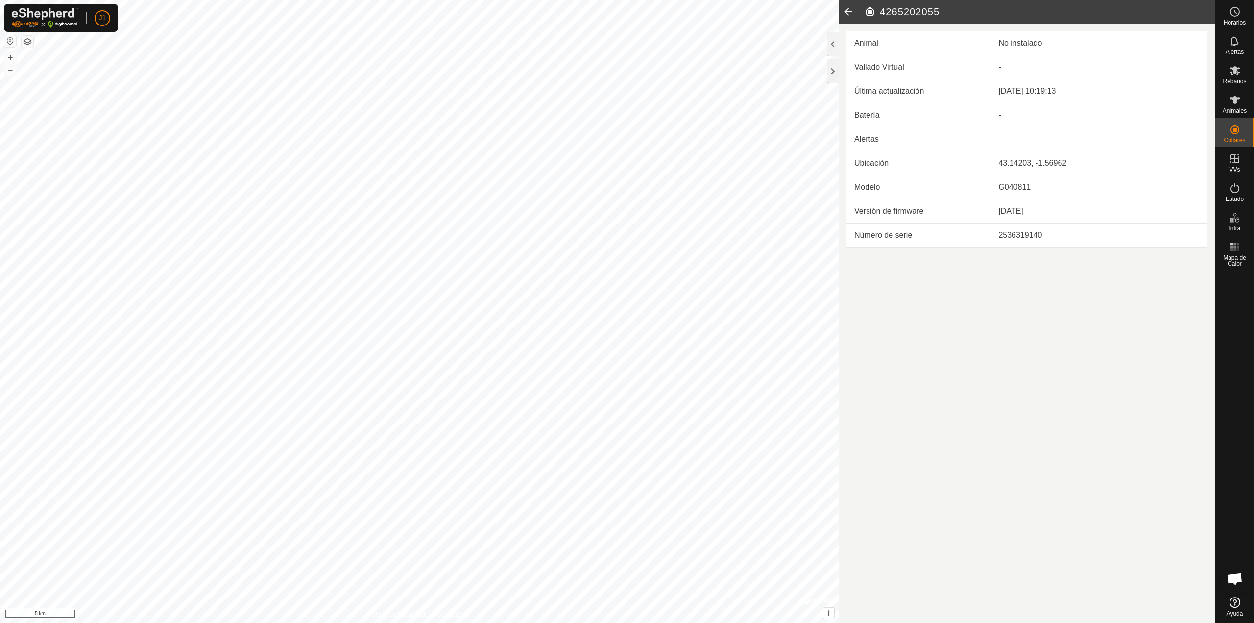
click at [852, 12] on icon at bounding box center [849, 12] width 20 height 24
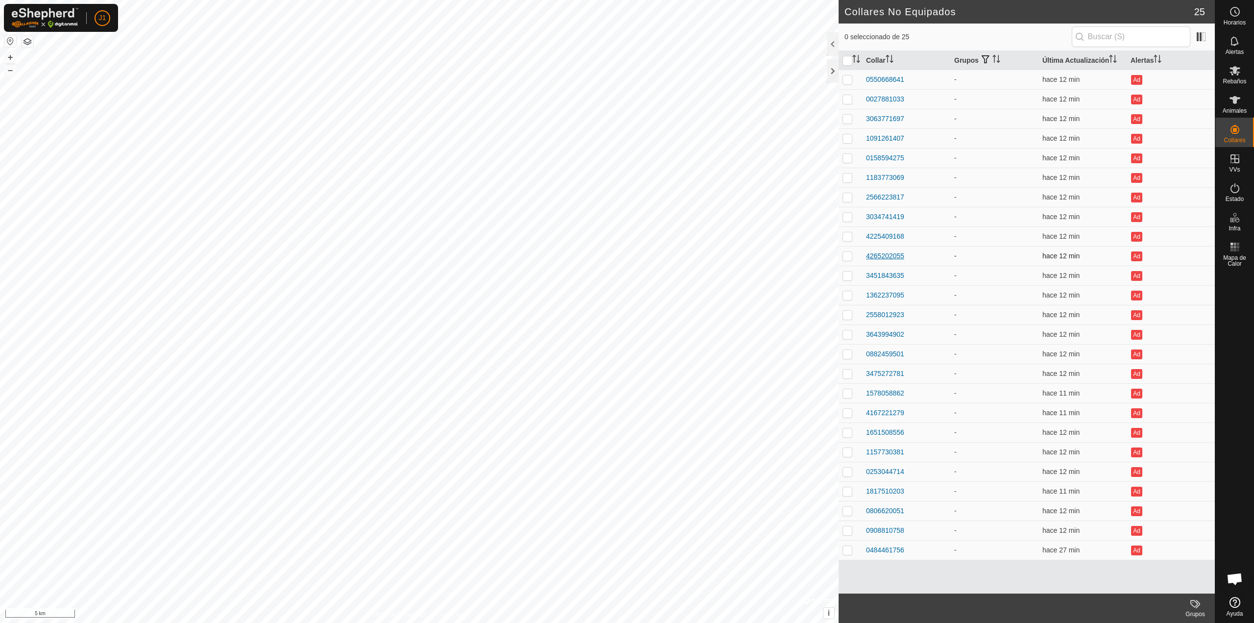
click at [882, 256] on div "4265202055" at bounding box center [885, 256] width 38 height 10
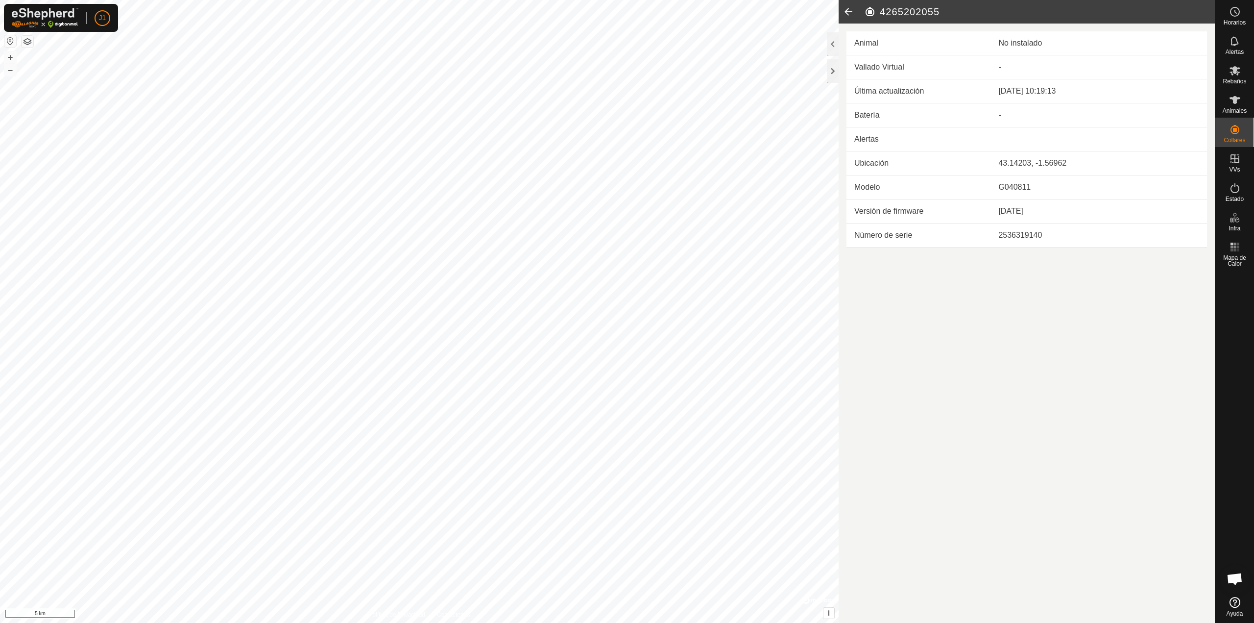
click at [856, 15] on icon at bounding box center [849, 12] width 20 height 24
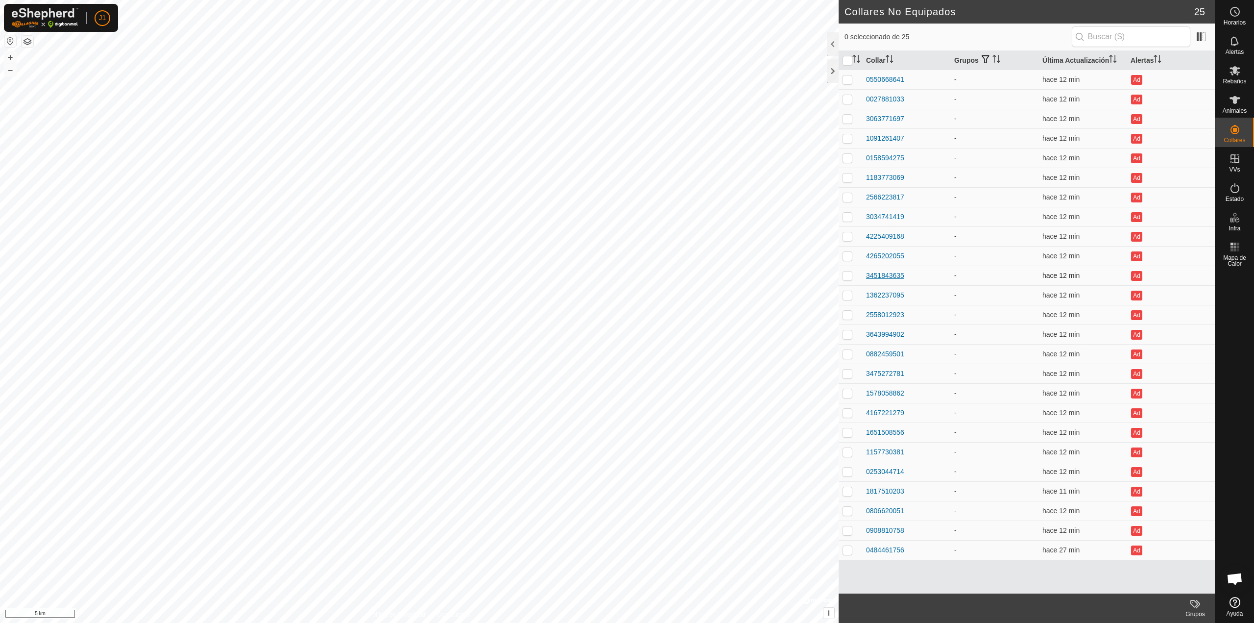
click at [882, 277] on div "3451843635" at bounding box center [885, 275] width 38 height 10
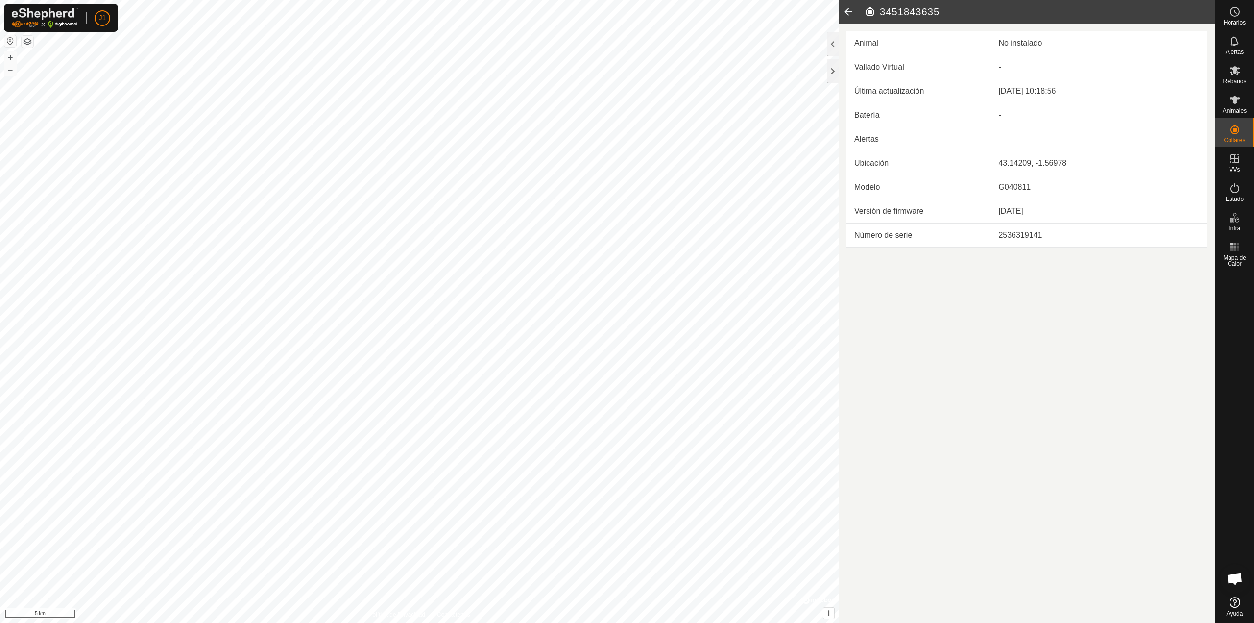
click at [847, 18] on icon at bounding box center [849, 12] width 20 height 24
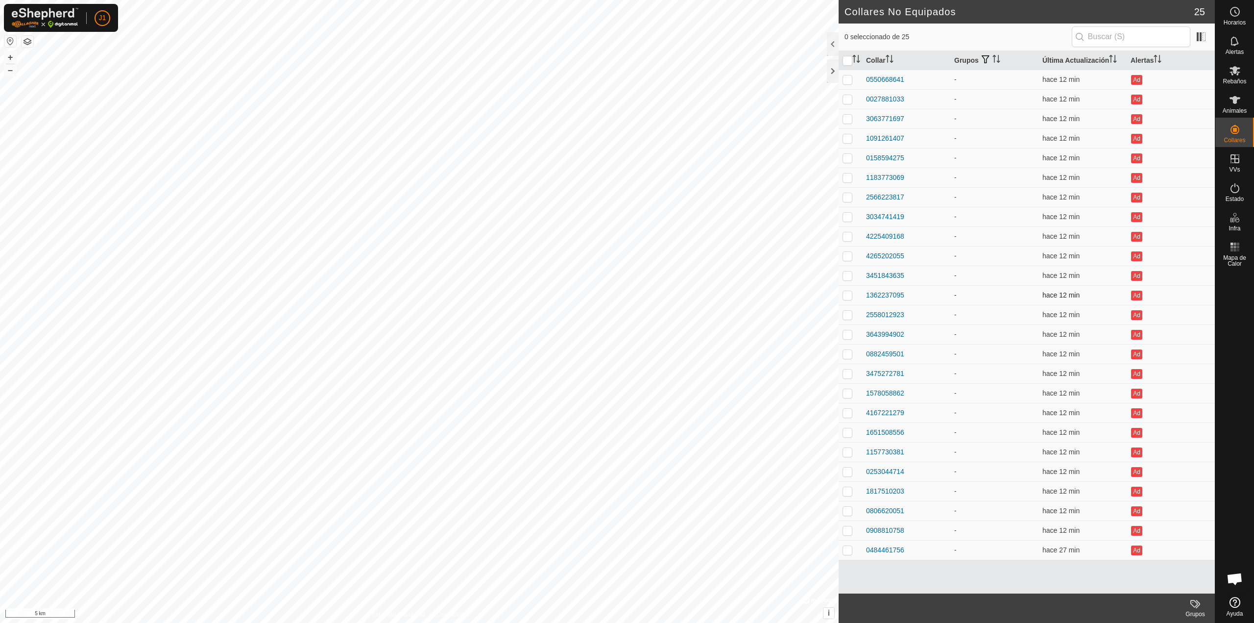
click at [876, 304] on td "1362237095" at bounding box center [906, 295] width 88 height 20
click at [876, 296] on div "1362237095" at bounding box center [885, 295] width 38 height 10
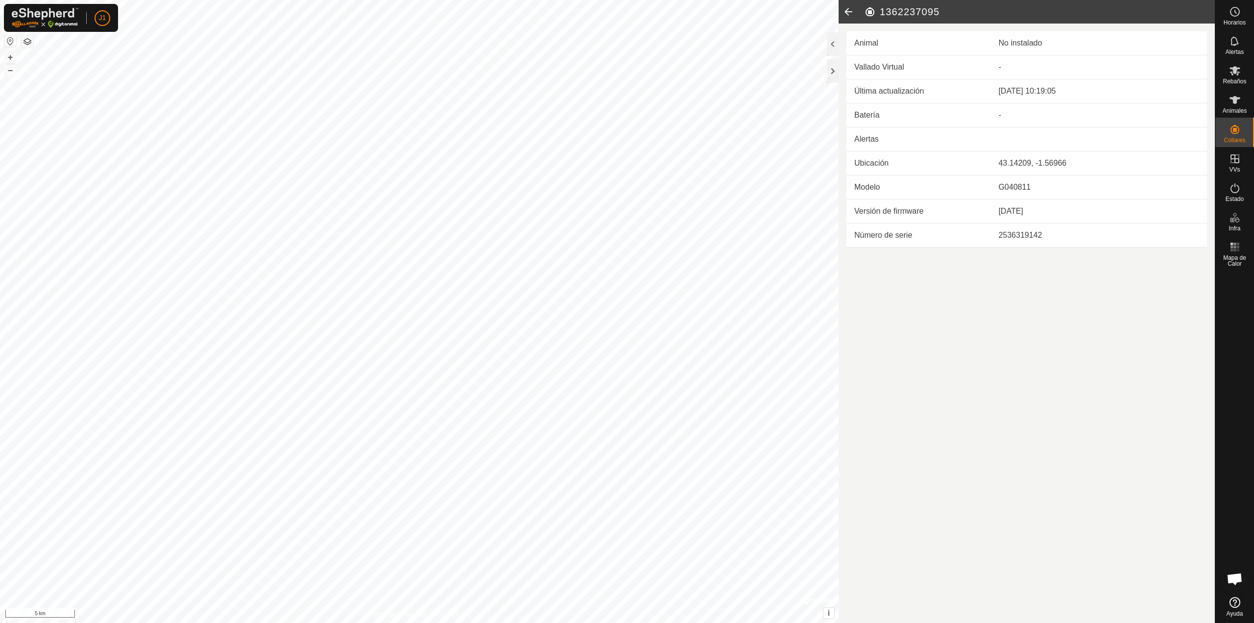
click at [849, 15] on icon at bounding box center [849, 12] width 20 height 24
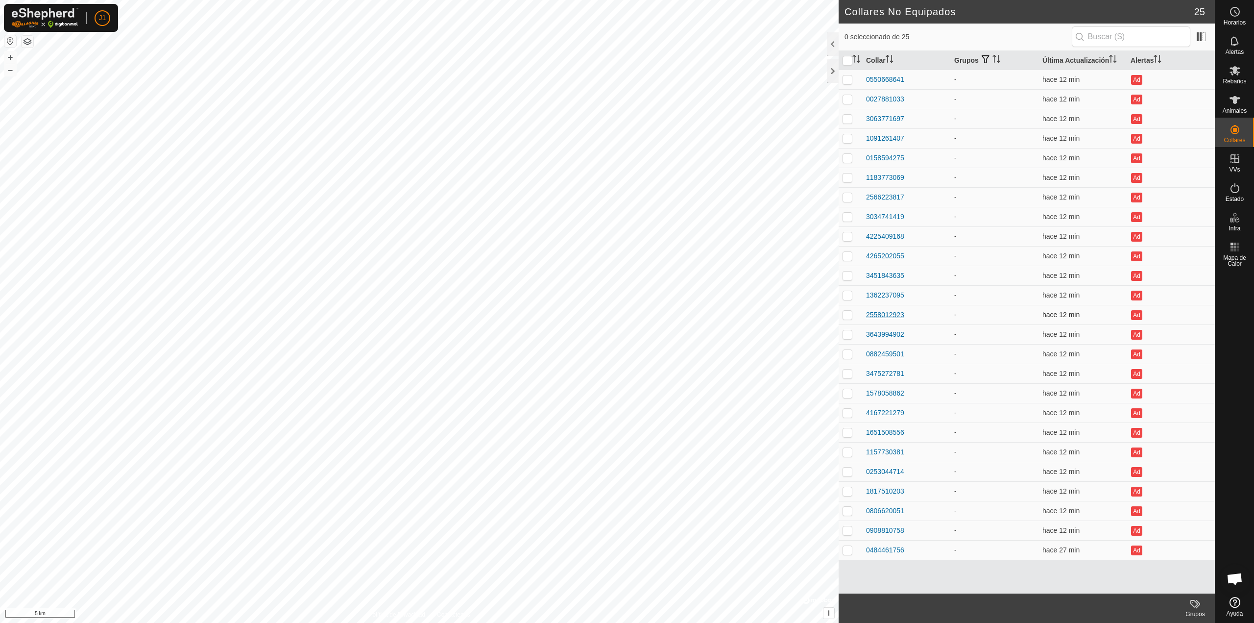
click at [877, 312] on div "2558012923" at bounding box center [885, 315] width 38 height 10
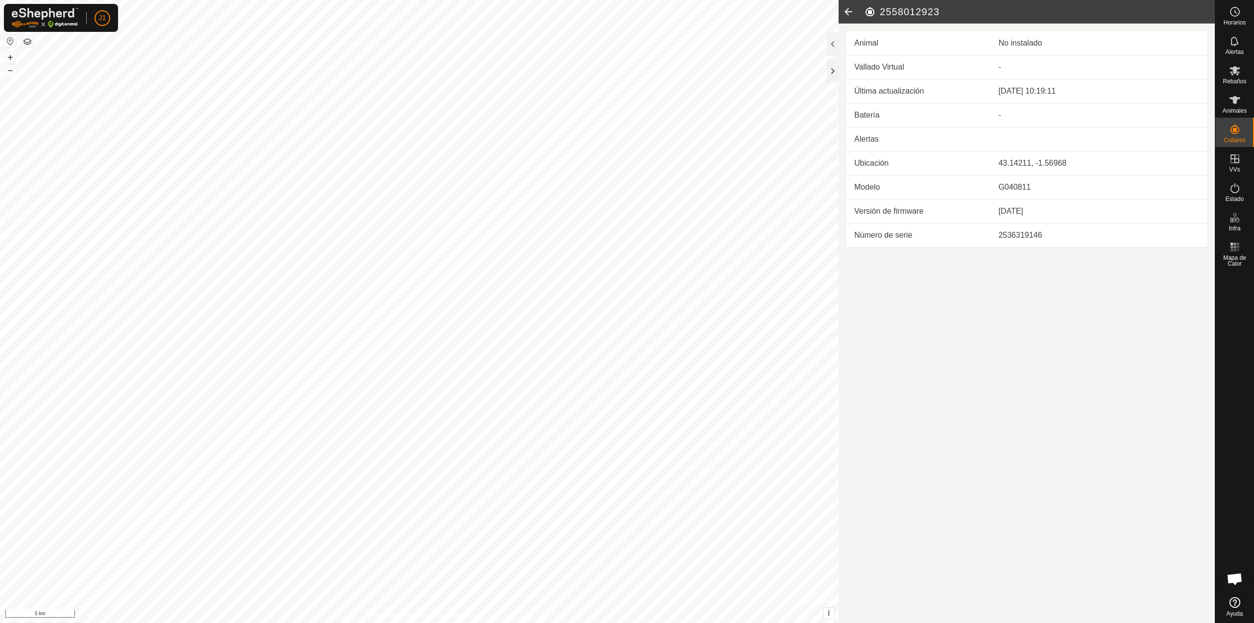
click at [850, 10] on icon at bounding box center [849, 12] width 20 height 24
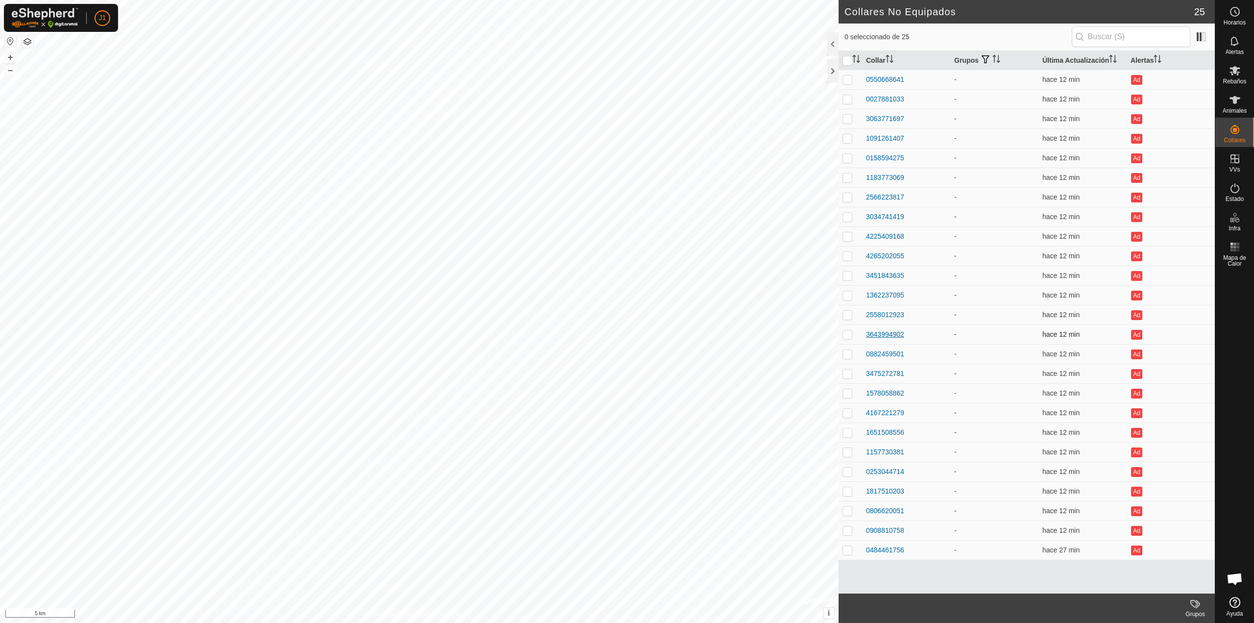
click at [885, 338] on div "3643994902" at bounding box center [885, 334] width 38 height 10
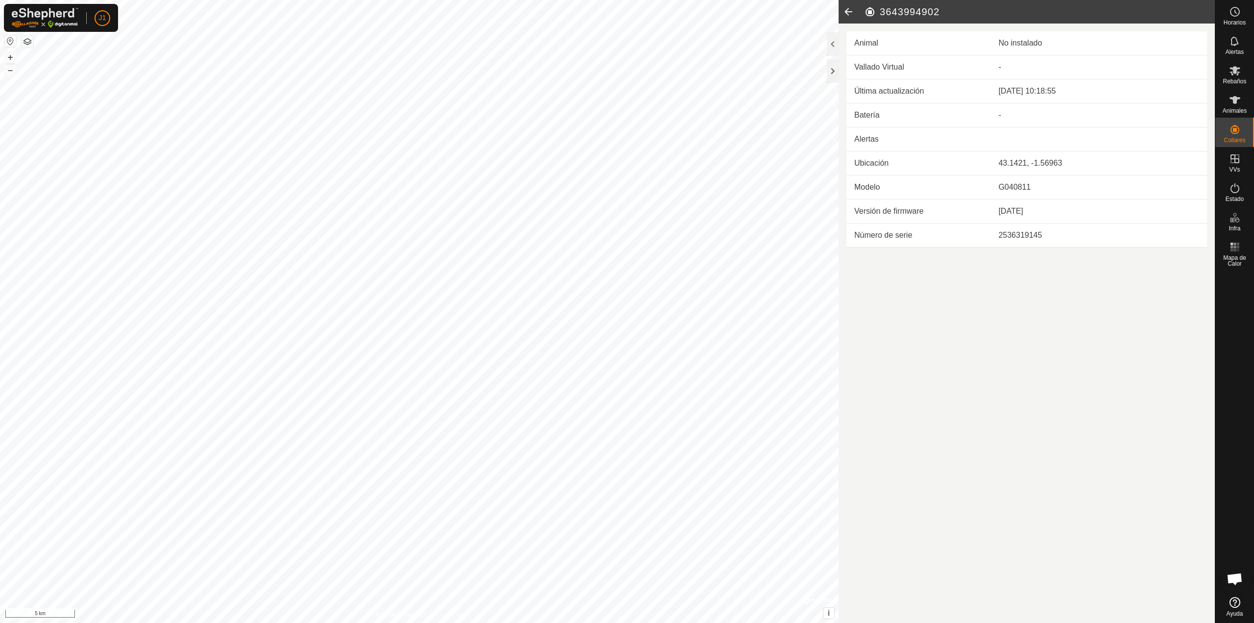
click at [851, 11] on icon at bounding box center [849, 12] width 20 height 24
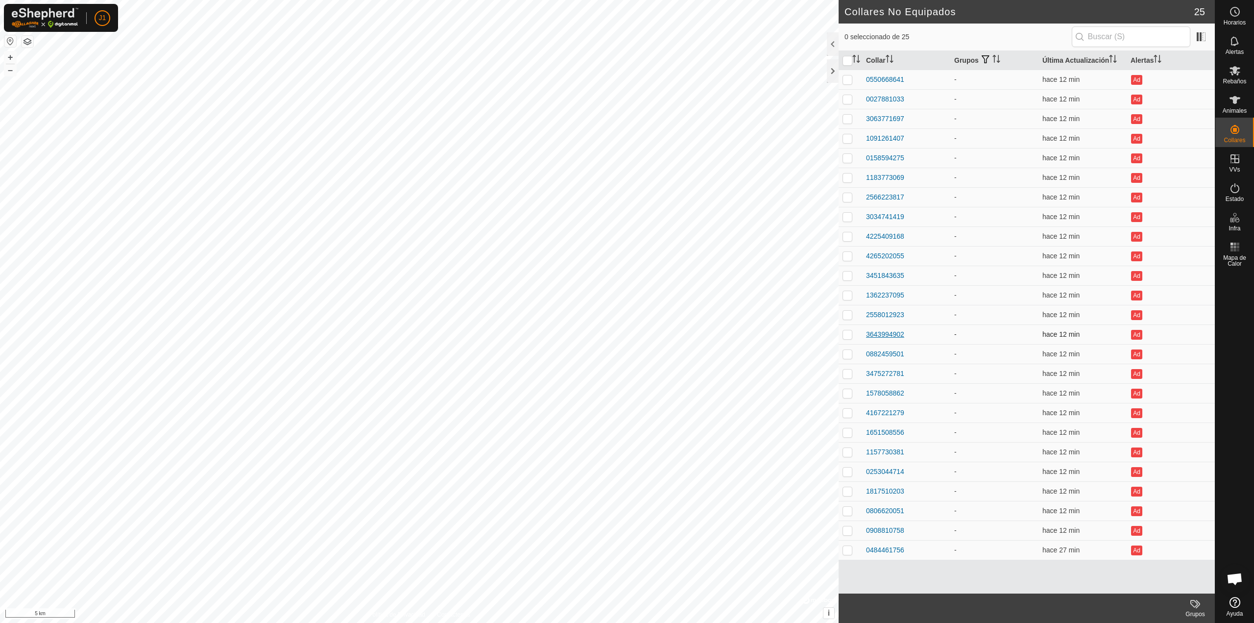
click at [883, 337] on div "3643994902" at bounding box center [885, 334] width 38 height 10
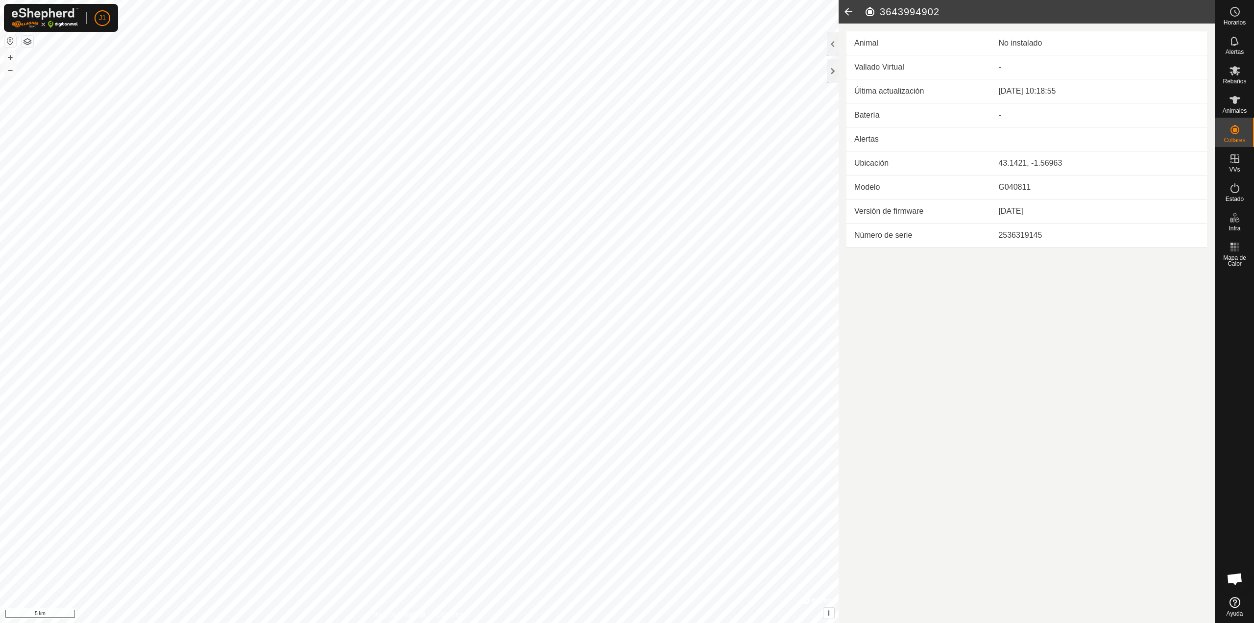
click at [849, 6] on icon at bounding box center [849, 12] width 20 height 24
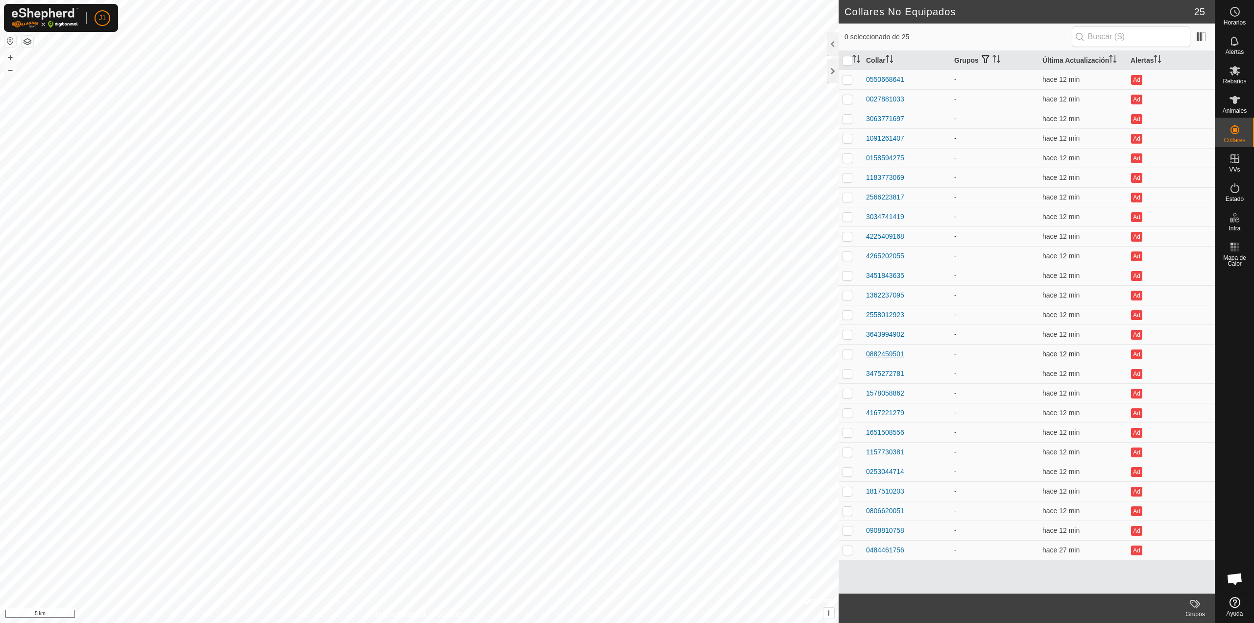
click at [881, 358] on div "0882459501" at bounding box center [885, 354] width 38 height 10
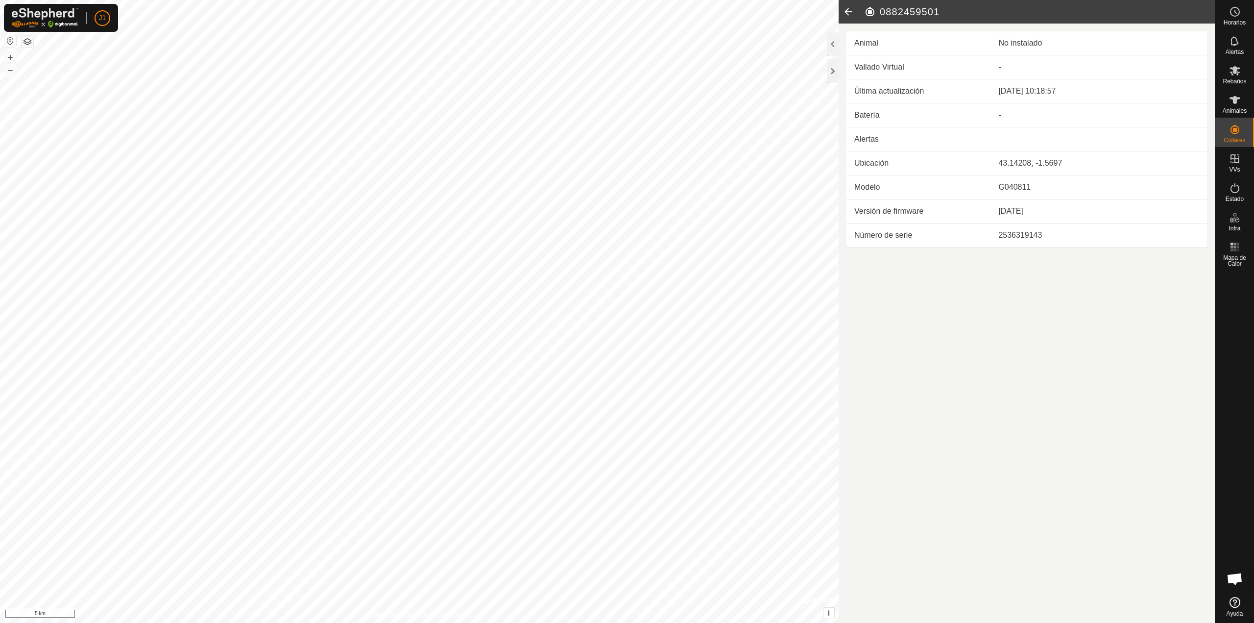
click at [845, 8] on icon at bounding box center [849, 12] width 20 height 24
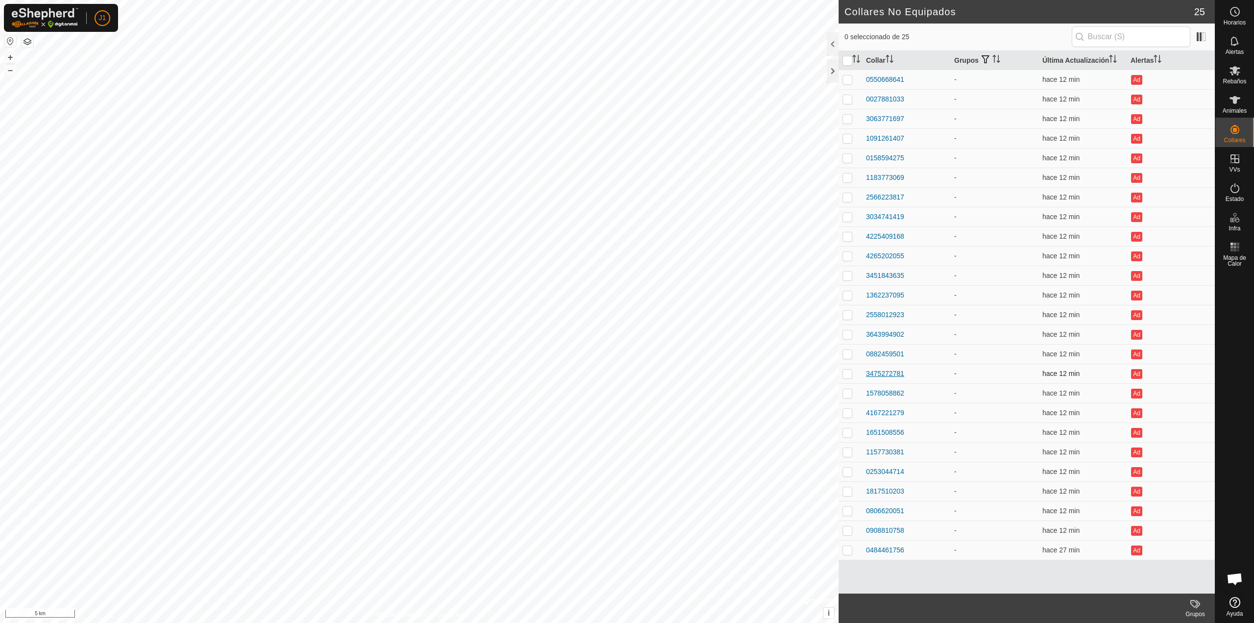
click at [887, 375] on div "3475272781" at bounding box center [885, 374] width 38 height 10
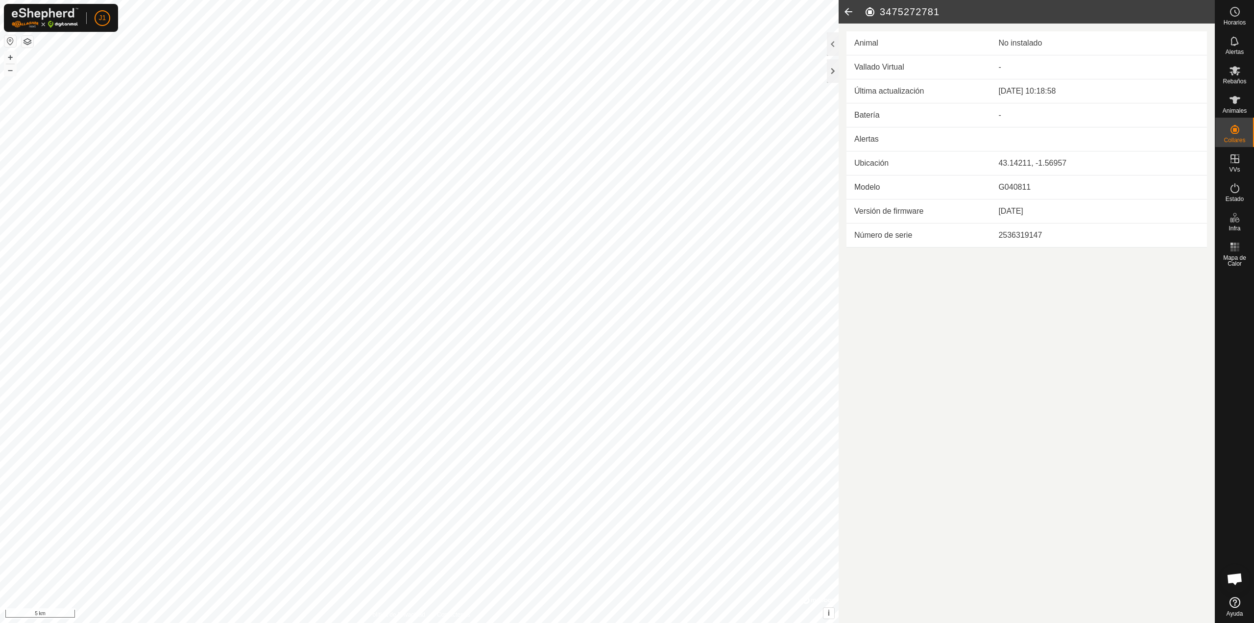
click at [844, 13] on icon at bounding box center [849, 12] width 20 height 24
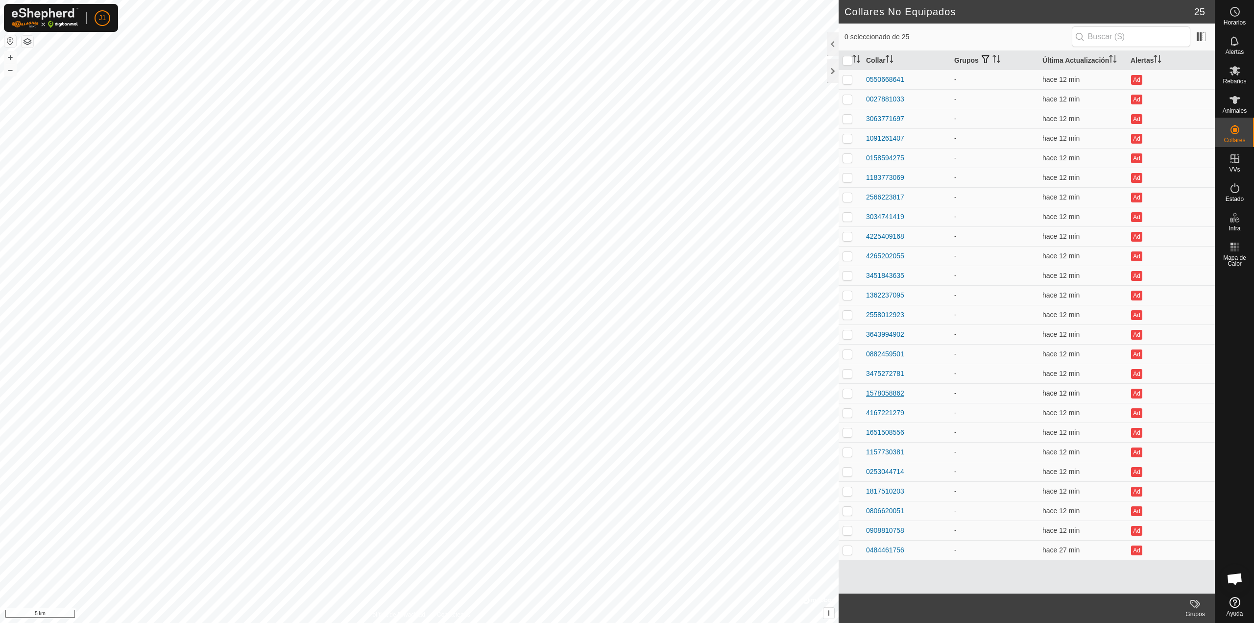
click at [883, 393] on div "1578058862" at bounding box center [885, 393] width 38 height 10
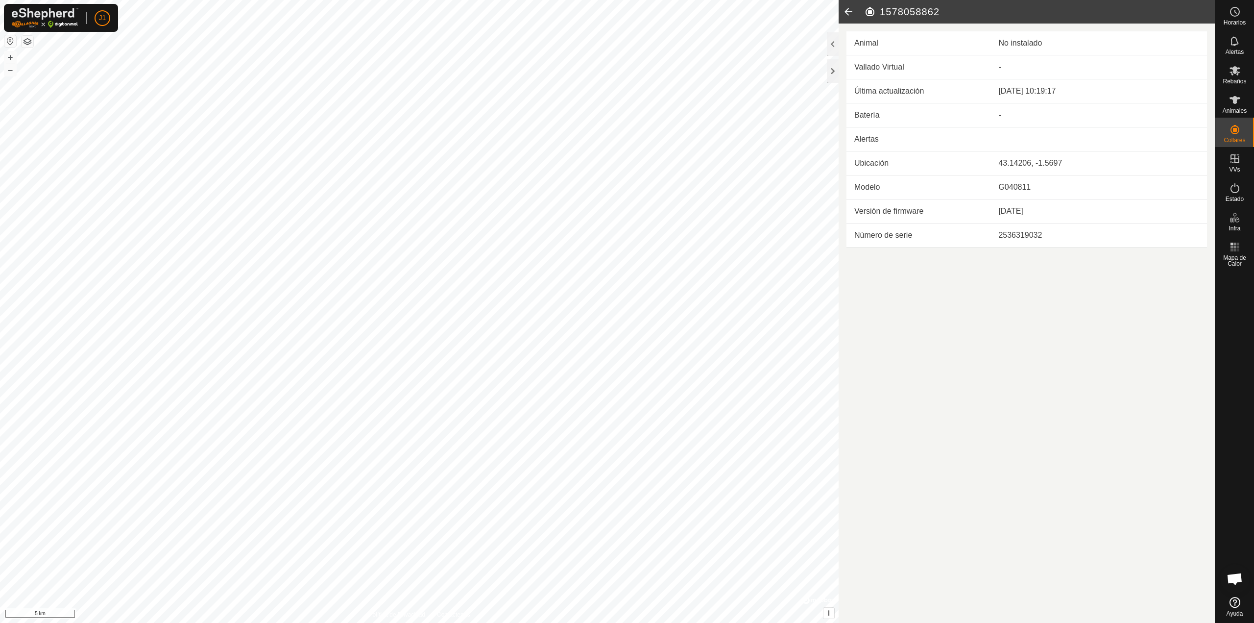
click at [858, 17] on icon at bounding box center [849, 12] width 20 height 24
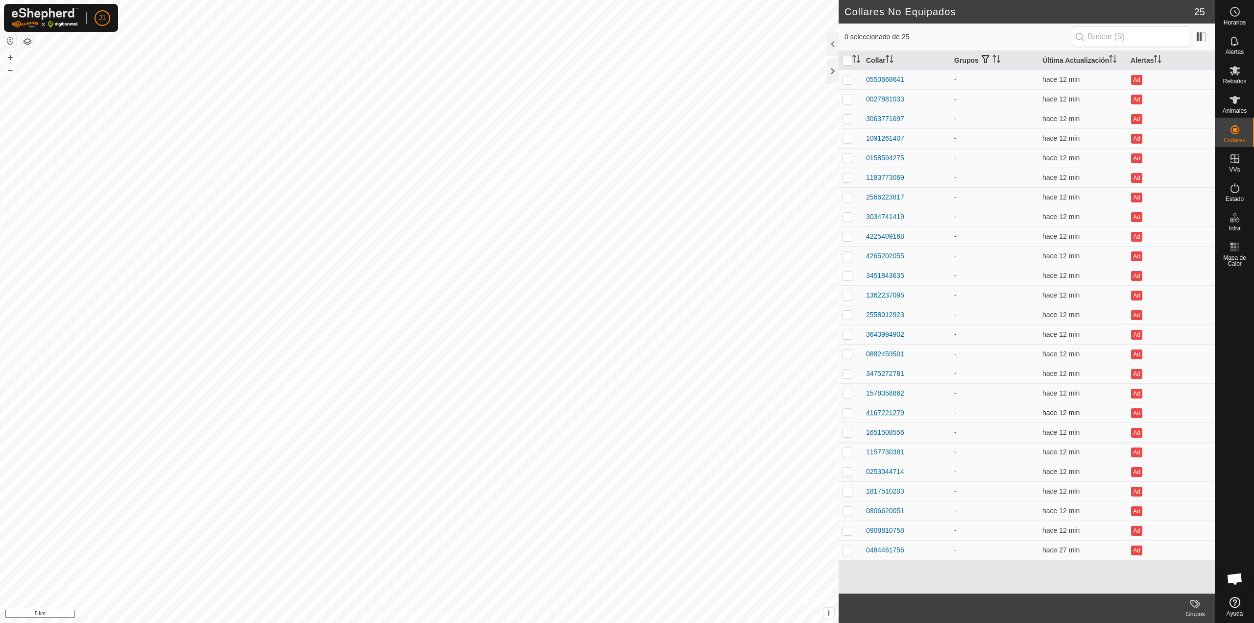
click at [890, 412] on div "4167221279" at bounding box center [885, 413] width 38 height 10
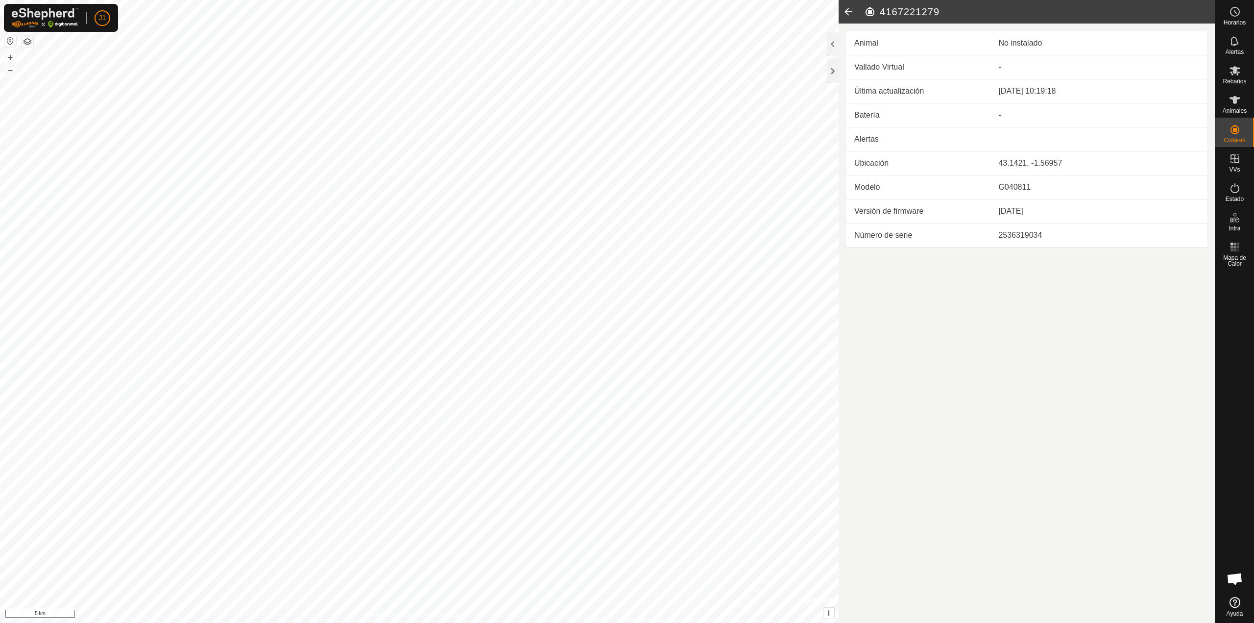
click at [853, 16] on icon at bounding box center [849, 12] width 20 height 24
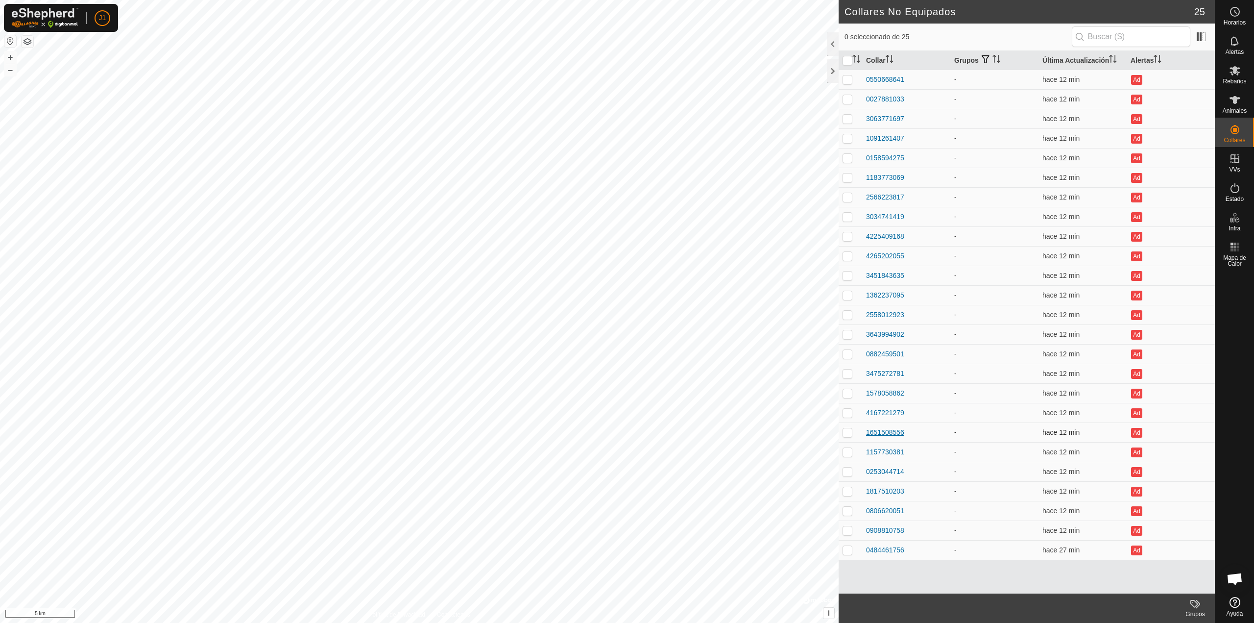
click at [897, 436] on div "1651508556" at bounding box center [885, 432] width 38 height 10
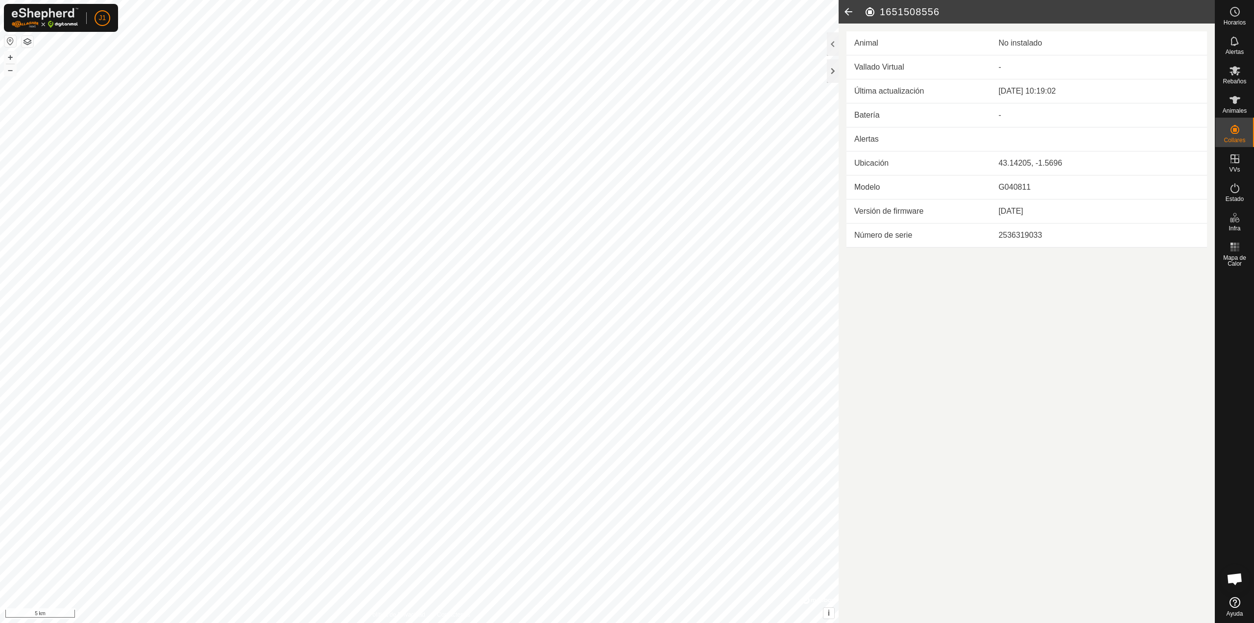
click at [844, 12] on icon at bounding box center [849, 12] width 20 height 24
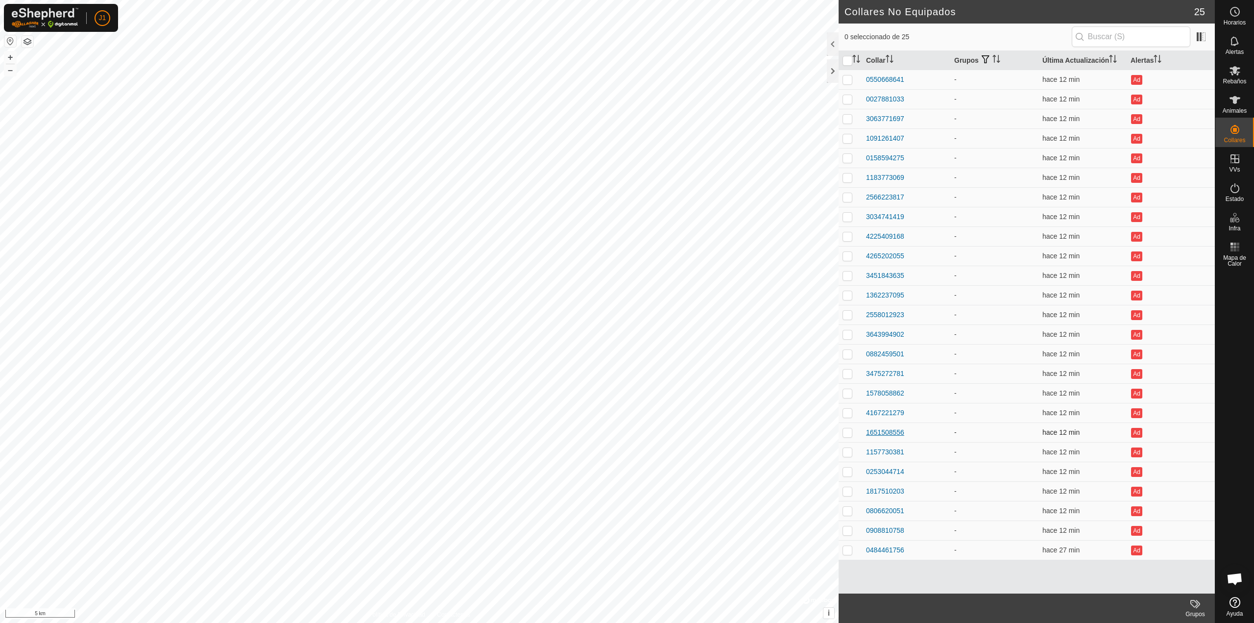
click at [878, 437] on div "1651508556" at bounding box center [885, 432] width 38 height 10
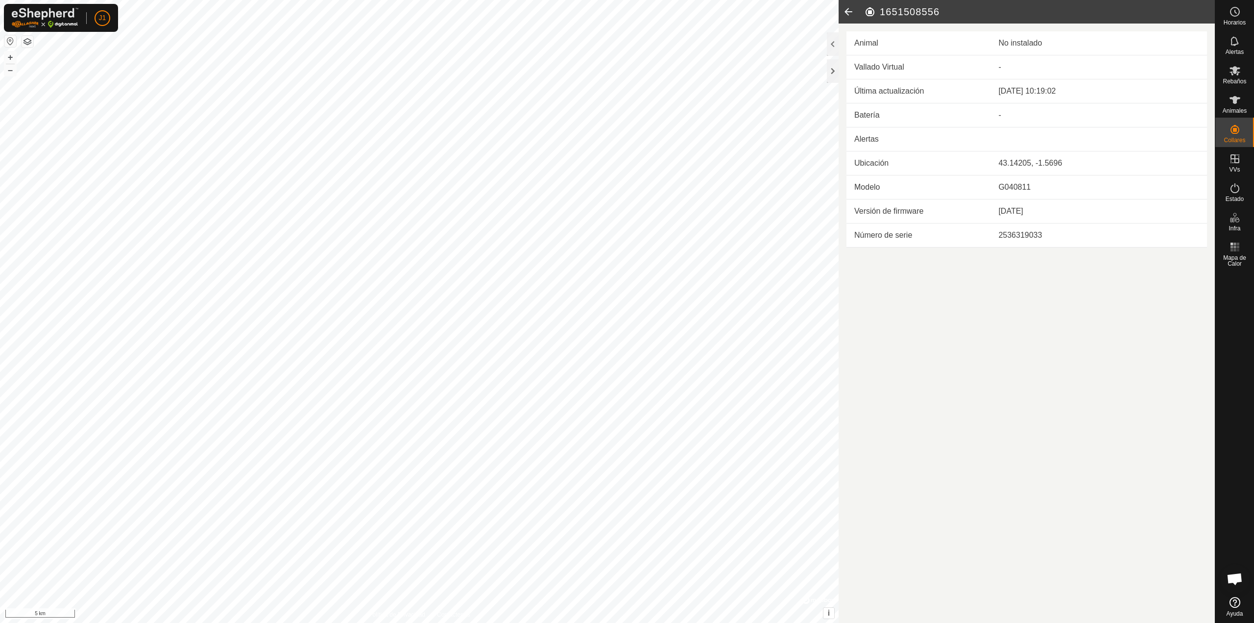
click at [853, 9] on icon at bounding box center [849, 12] width 20 height 24
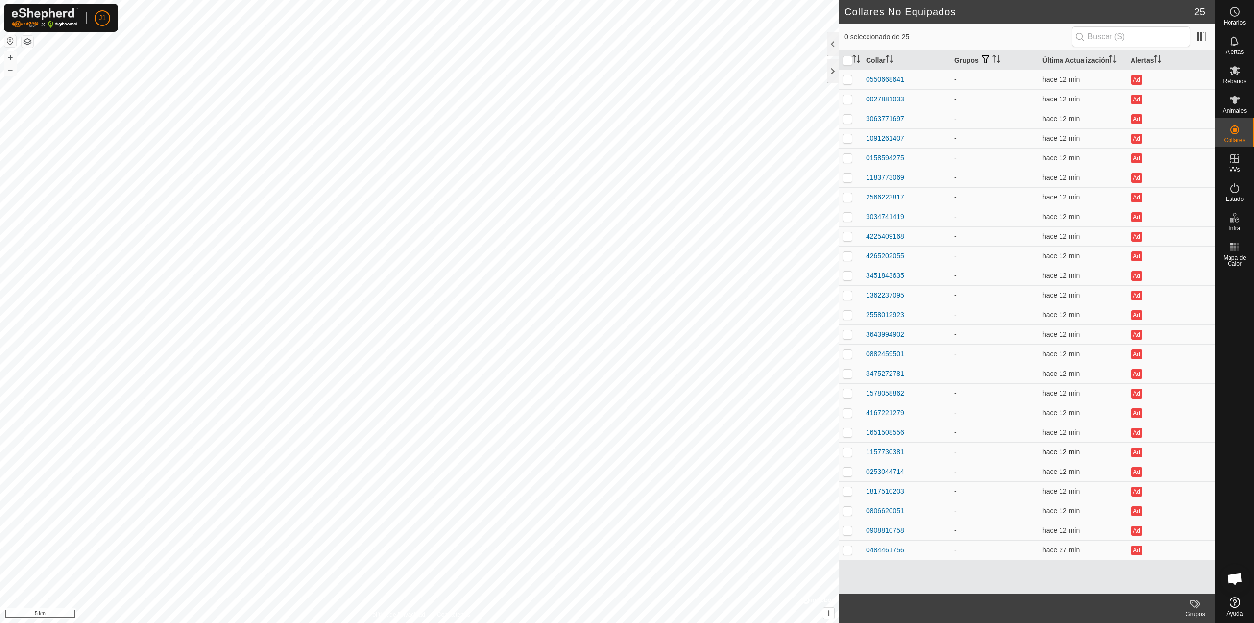
click at [878, 452] on div "1157730381" at bounding box center [885, 452] width 38 height 10
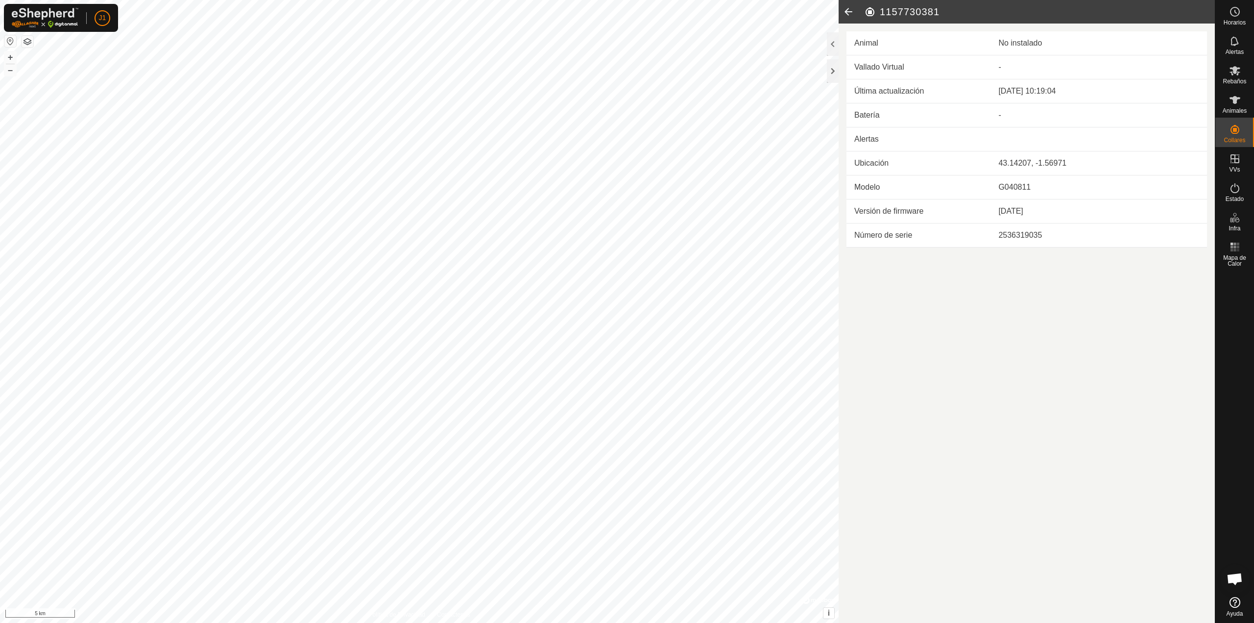
click at [845, 4] on icon at bounding box center [849, 12] width 20 height 24
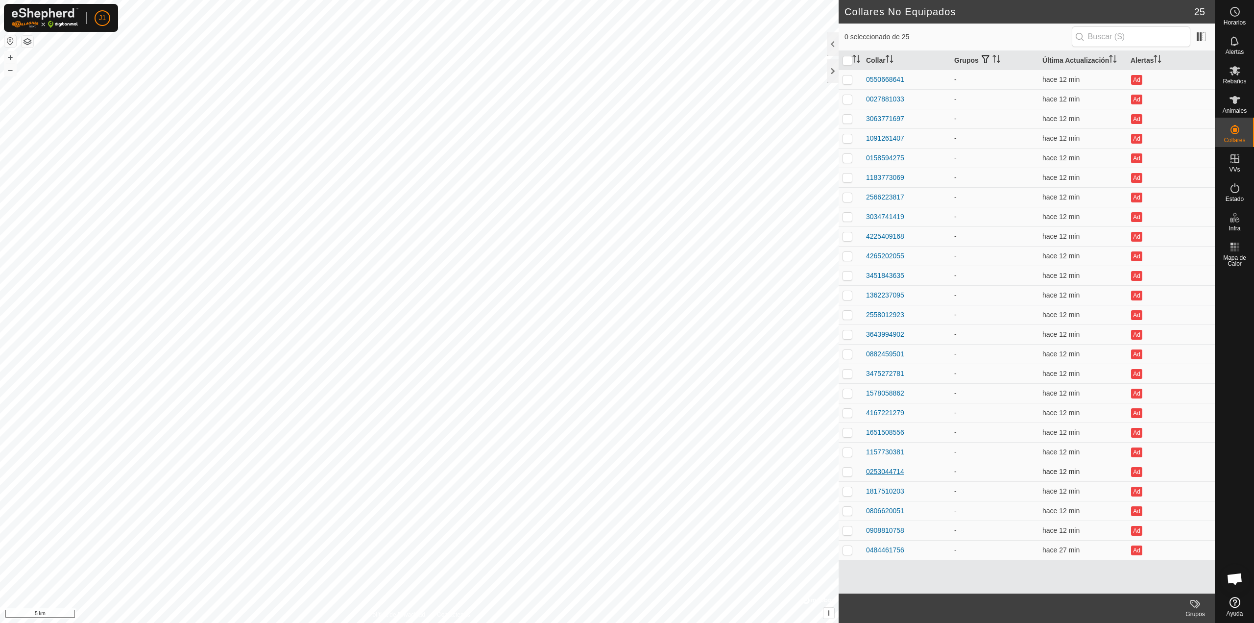
click at [885, 468] on div "0253044714" at bounding box center [885, 472] width 38 height 10
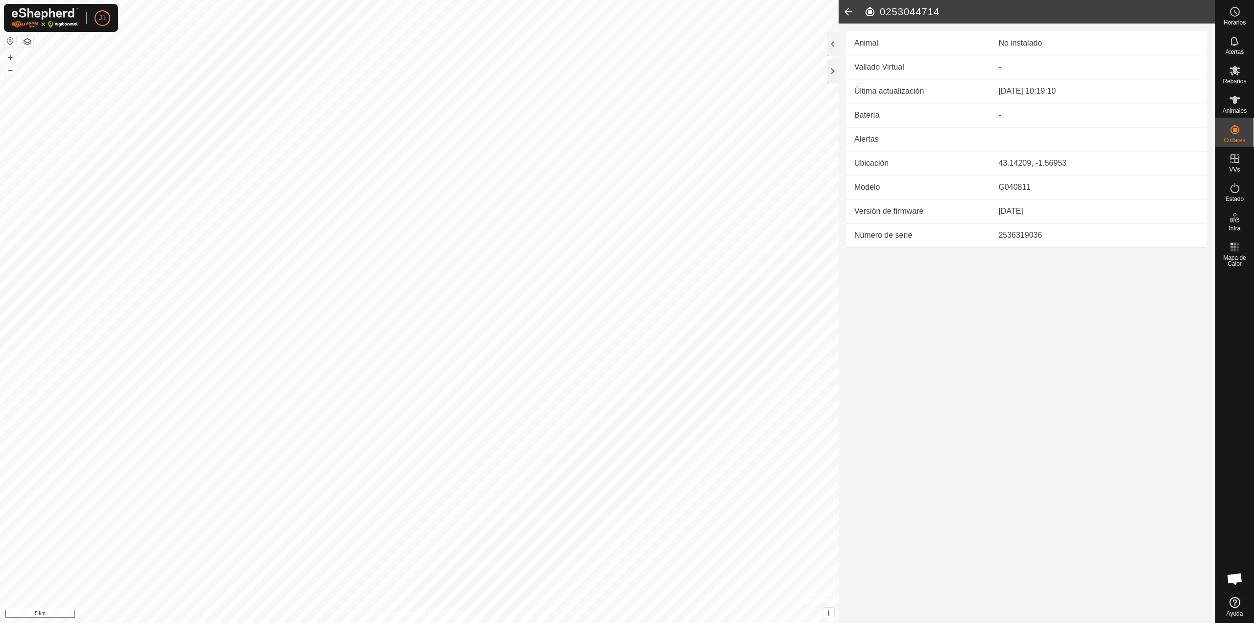
click at [846, 11] on icon at bounding box center [849, 12] width 20 height 24
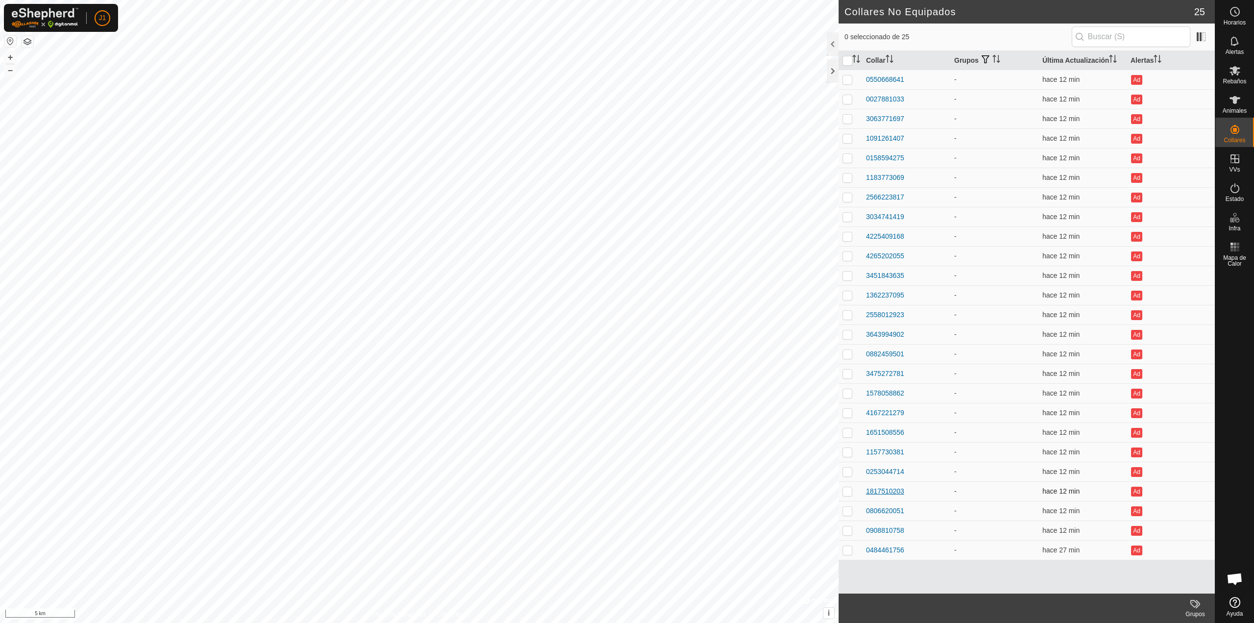
click at [885, 489] on div "1817510203" at bounding box center [885, 491] width 38 height 10
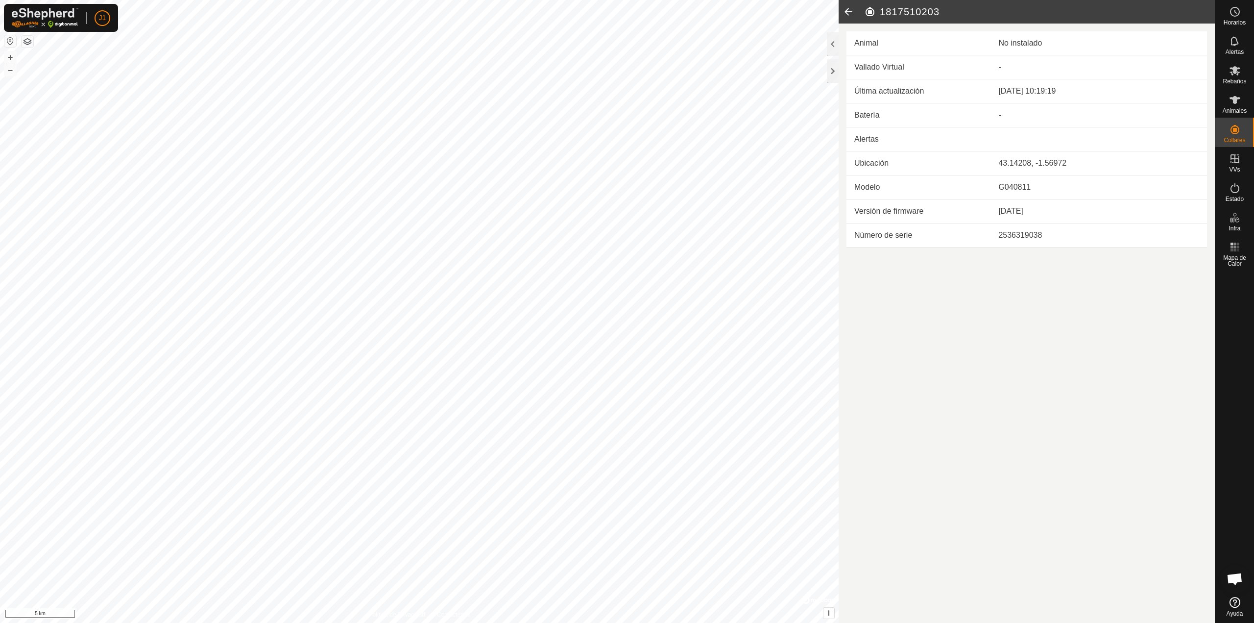
click at [859, 23] on header "1817510203" at bounding box center [1027, 12] width 376 height 24
click at [850, 9] on icon at bounding box center [849, 12] width 20 height 24
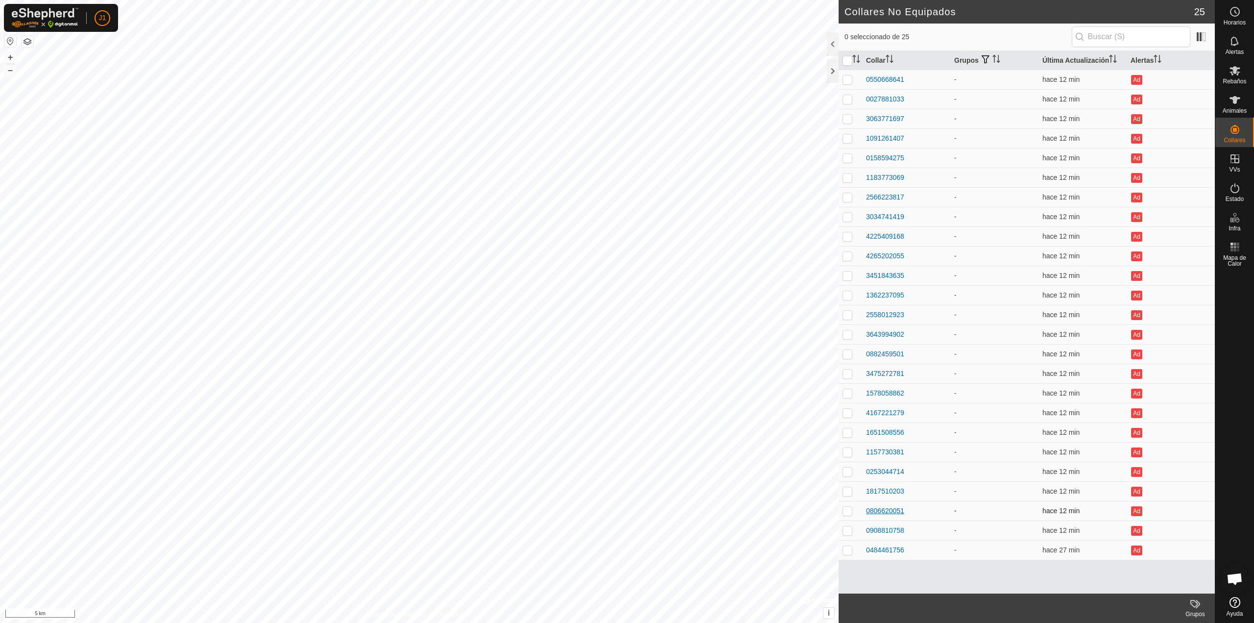
click at [885, 513] on div "0806620051" at bounding box center [885, 511] width 38 height 10
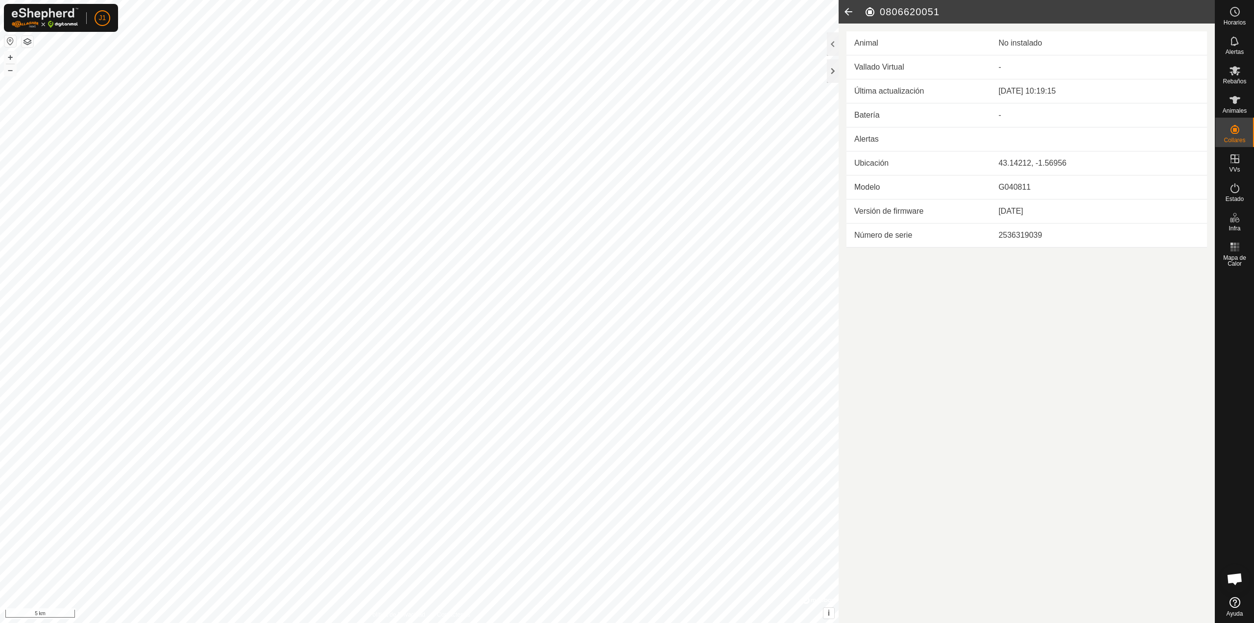
click at [852, 11] on icon at bounding box center [849, 12] width 20 height 24
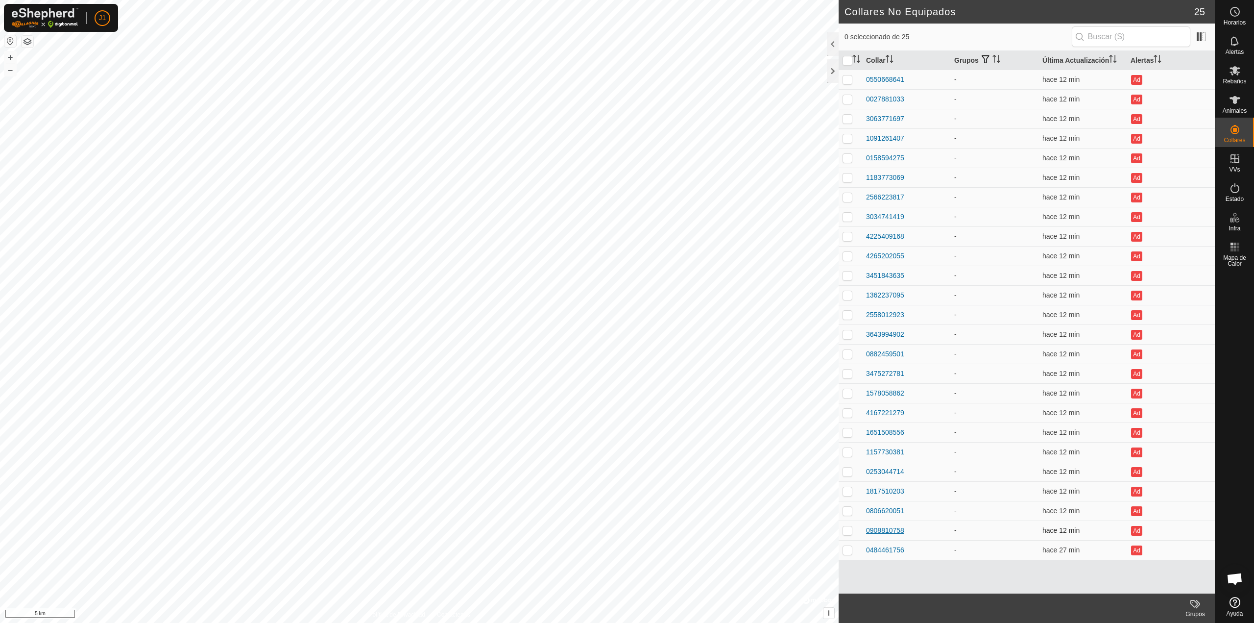
click at [891, 529] on div "0908810758" at bounding box center [885, 530] width 38 height 10
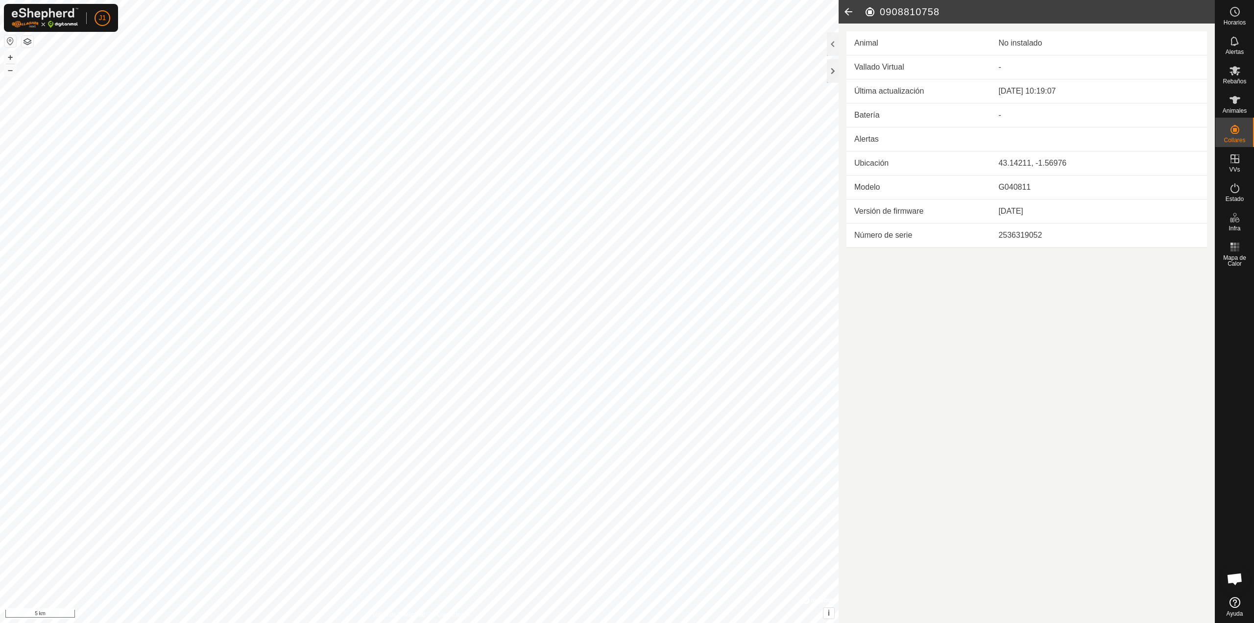
click at [847, 28] on div "Animal No instalado Vallado Virtual - Última actualización [DATE] 10:19:07 Bate…" at bounding box center [1027, 136] width 376 height 224
click at [847, 21] on icon at bounding box center [849, 12] width 20 height 24
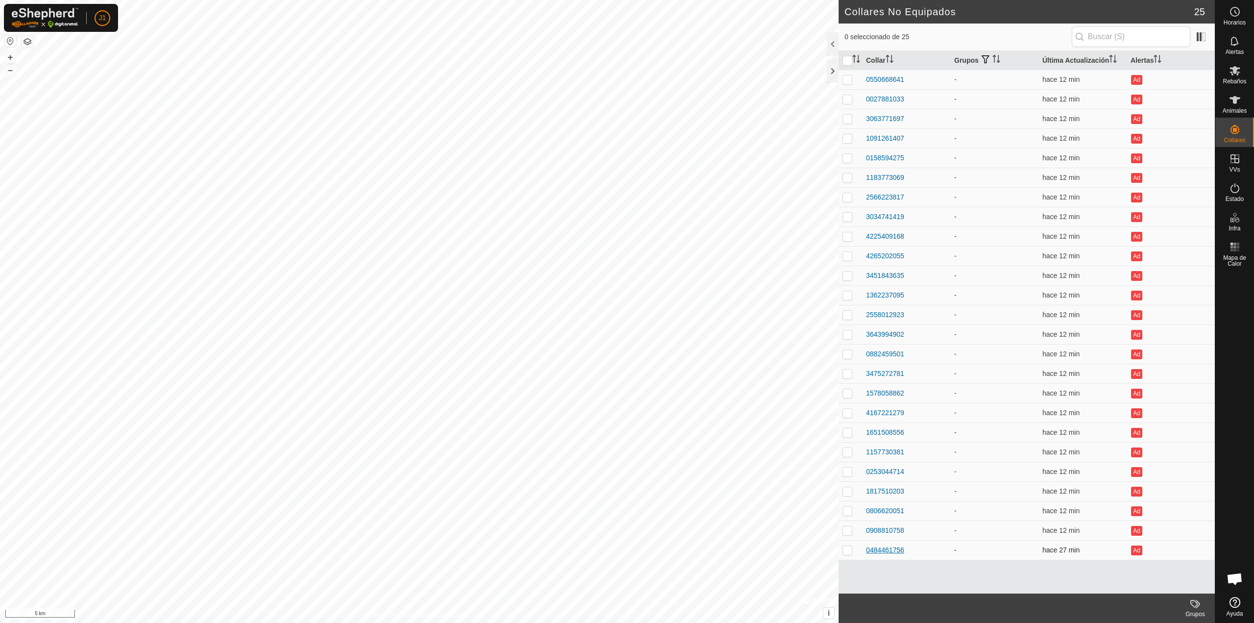
click at [876, 554] on div "0484461756" at bounding box center [885, 550] width 38 height 10
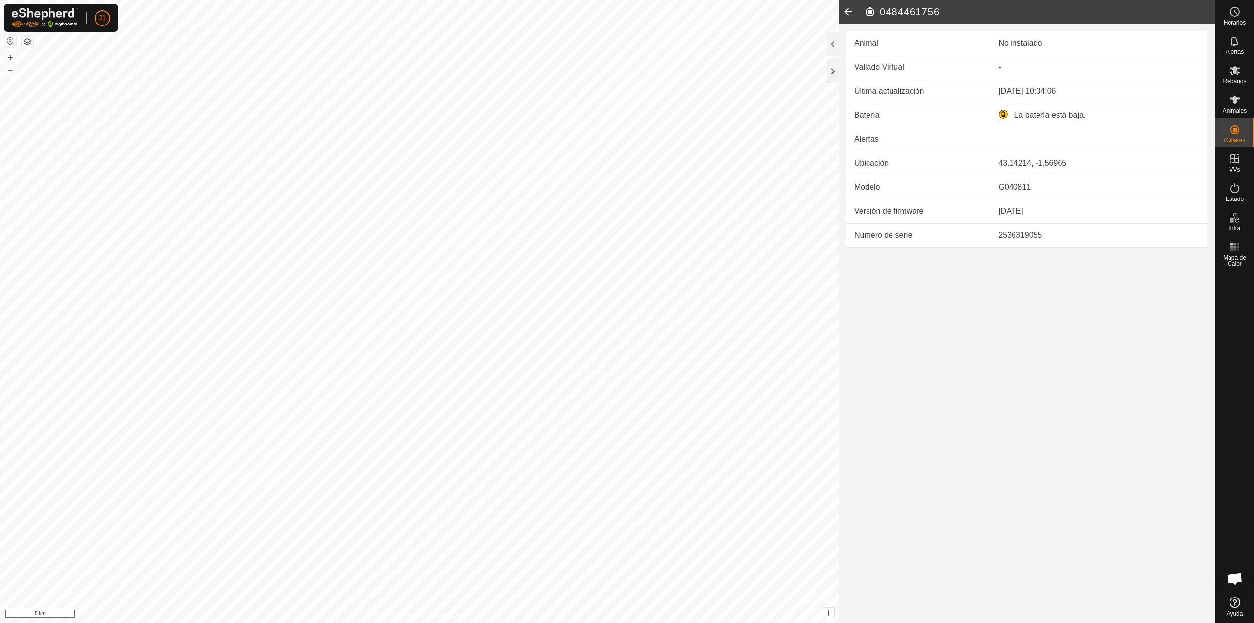
click at [844, 11] on icon at bounding box center [849, 12] width 20 height 24
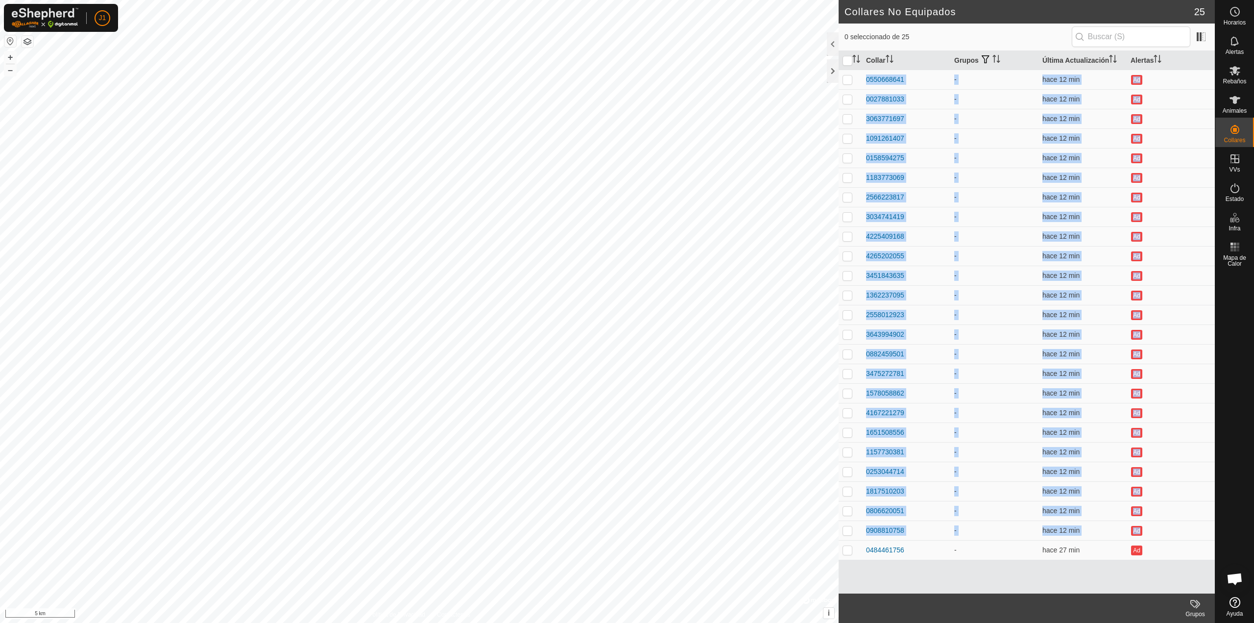
drag, startPoint x: 867, startPoint y: 552, endPoint x: 917, endPoint y: 560, distance: 51.2
click at [917, 560] on div "Collar Grupos Última Actualización Alertas 0550668641 - hace 12 min Ad 00278810…" at bounding box center [1027, 322] width 376 height 542
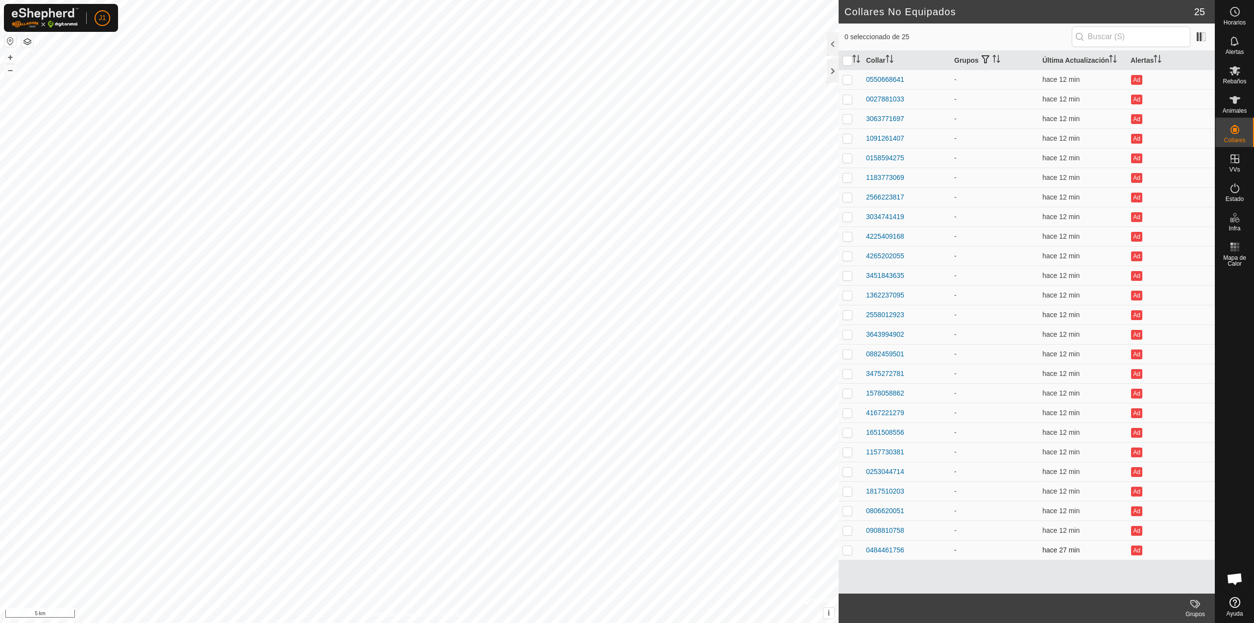
click at [920, 559] on td "0484461756" at bounding box center [906, 550] width 88 height 20
click at [897, 548] on div "0484461756" at bounding box center [885, 550] width 38 height 10
